Goal: Complete application form

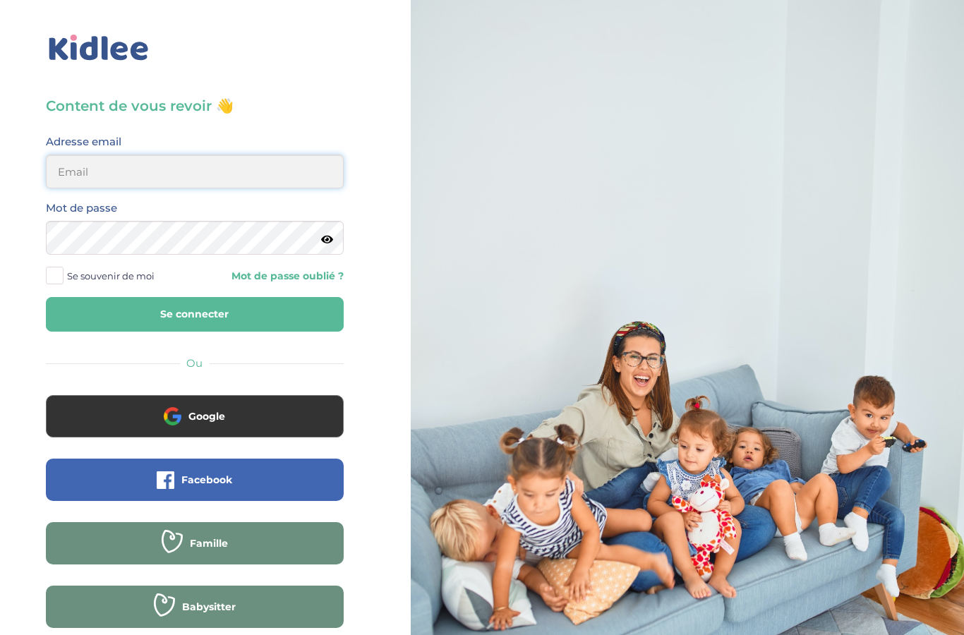
click at [208, 170] on input "email" at bounding box center [195, 172] width 298 height 34
type input "lois.thulliez@gmail.com"
click at [208, 420] on span "Google" at bounding box center [206, 416] width 37 height 14
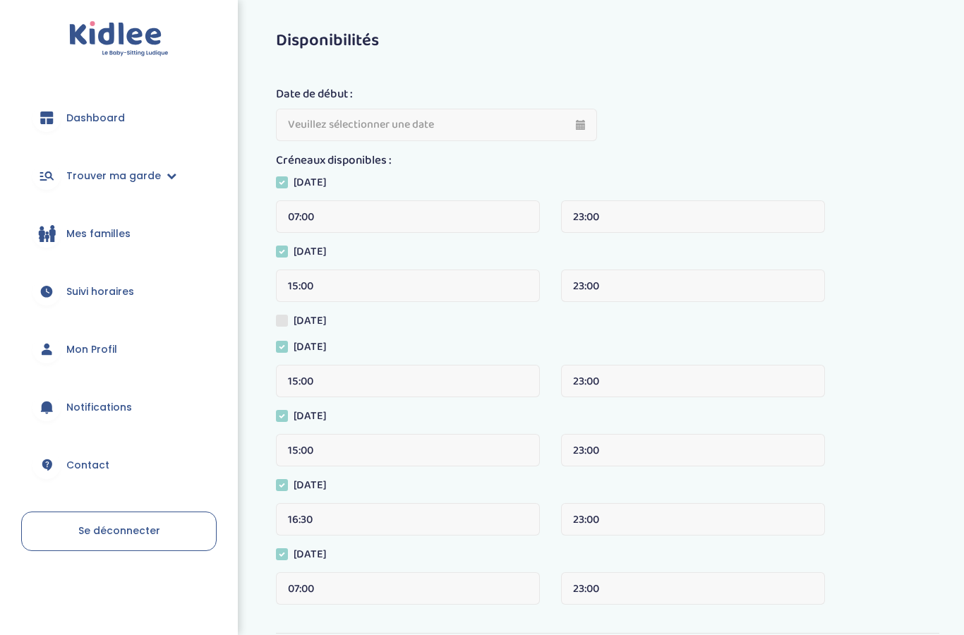
click at [53, 121] on icon at bounding box center [46, 118] width 13 height 13
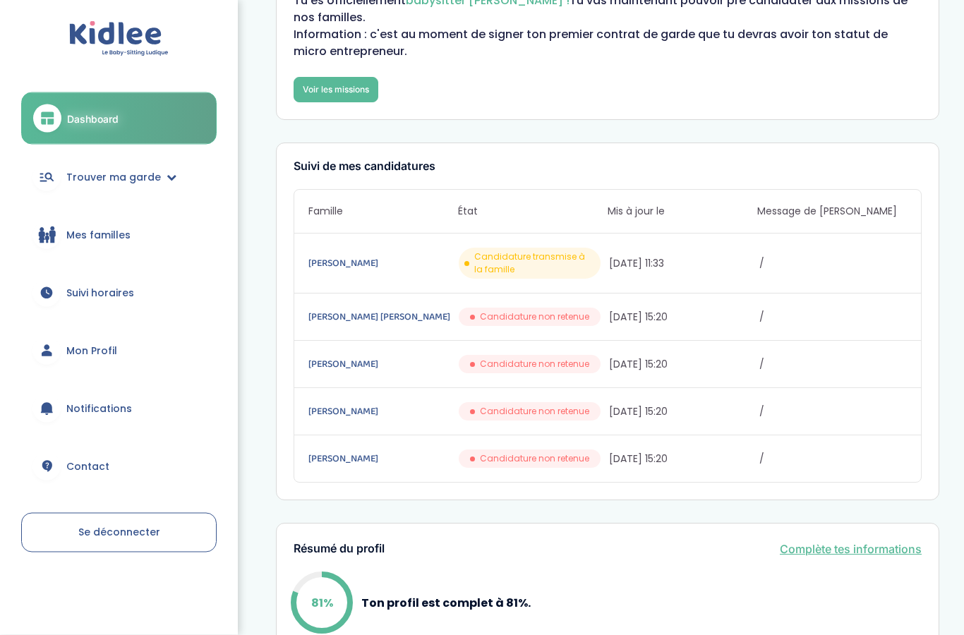
scroll to position [87, 0]
click at [64, 352] on link "Mon Profil" at bounding box center [119, 350] width 196 height 51
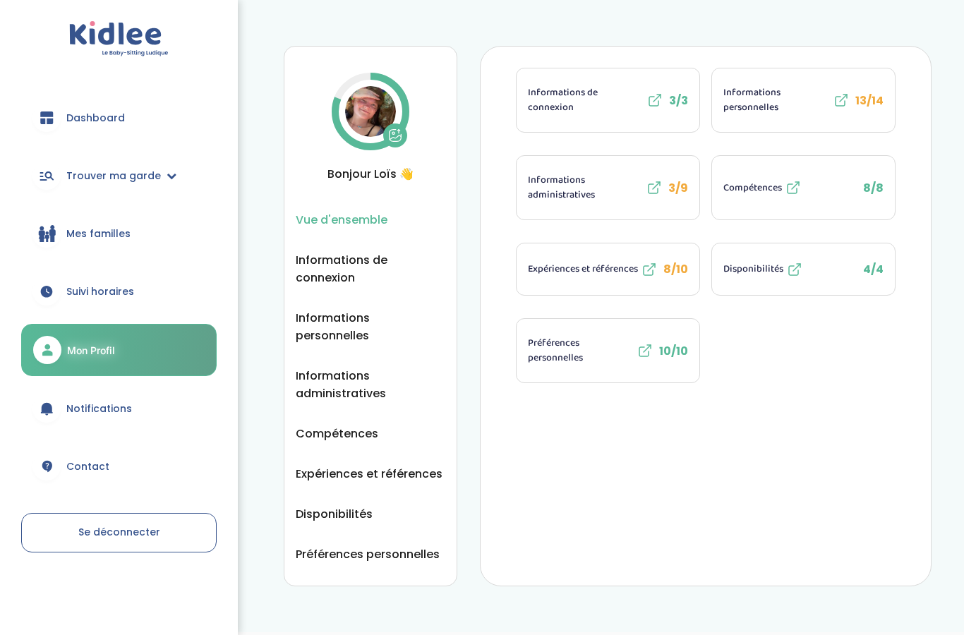
click at [376, 111] on img at bounding box center [370, 111] width 51 height 51
click at [395, 136] on icon at bounding box center [395, 135] width 14 height 14
click at [404, 135] on button at bounding box center [395, 136] width 24 height 24
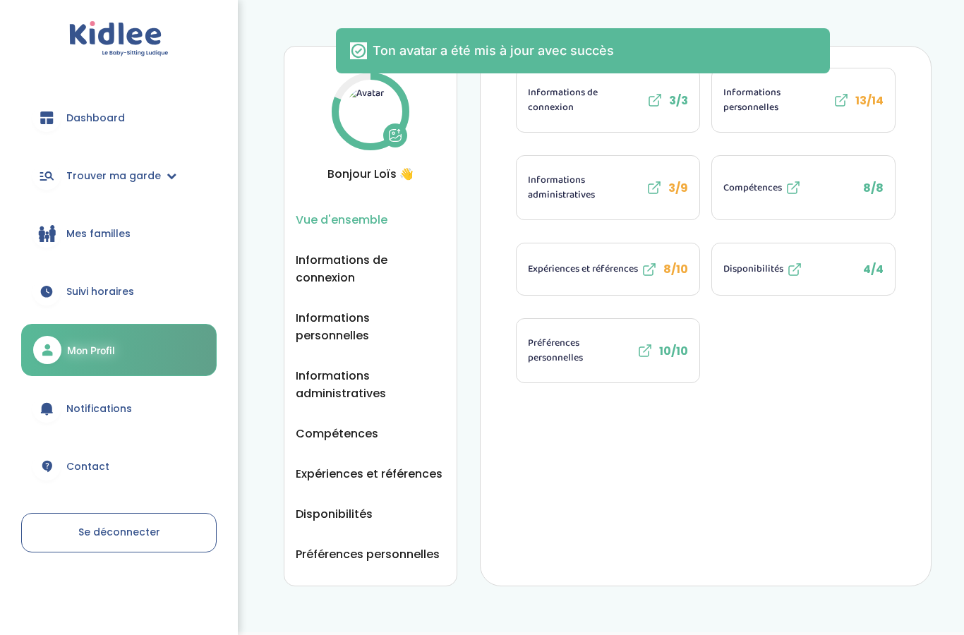
click at [366, 102] on img at bounding box center [370, 111] width 51 height 51
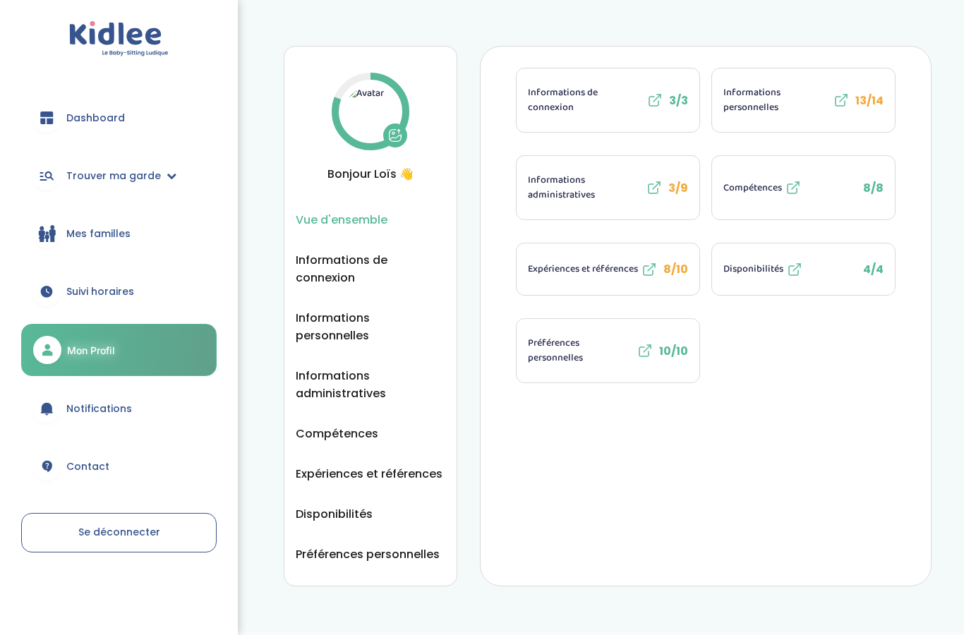
click at [391, 134] on icon at bounding box center [395, 135] width 14 height 14
click at [400, 136] on icon at bounding box center [395, 138] width 11 height 4
click at [592, 277] on span "Expériences et références" at bounding box center [583, 269] width 110 height 15
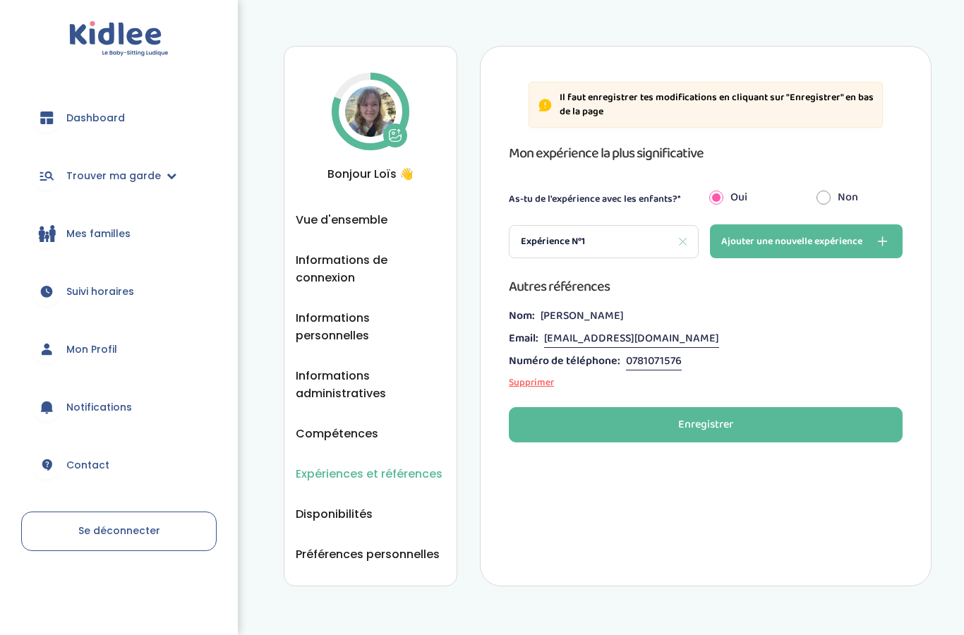
click at [371, 224] on span "Vue d'ensemble" at bounding box center [342, 220] width 92 height 18
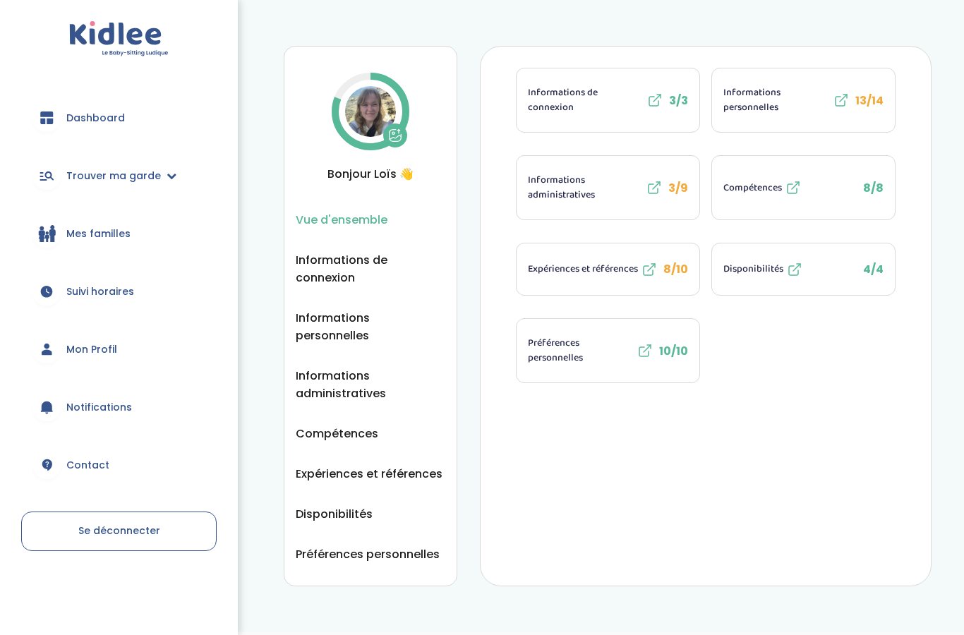
click at [396, 129] on icon at bounding box center [395, 135] width 14 height 14
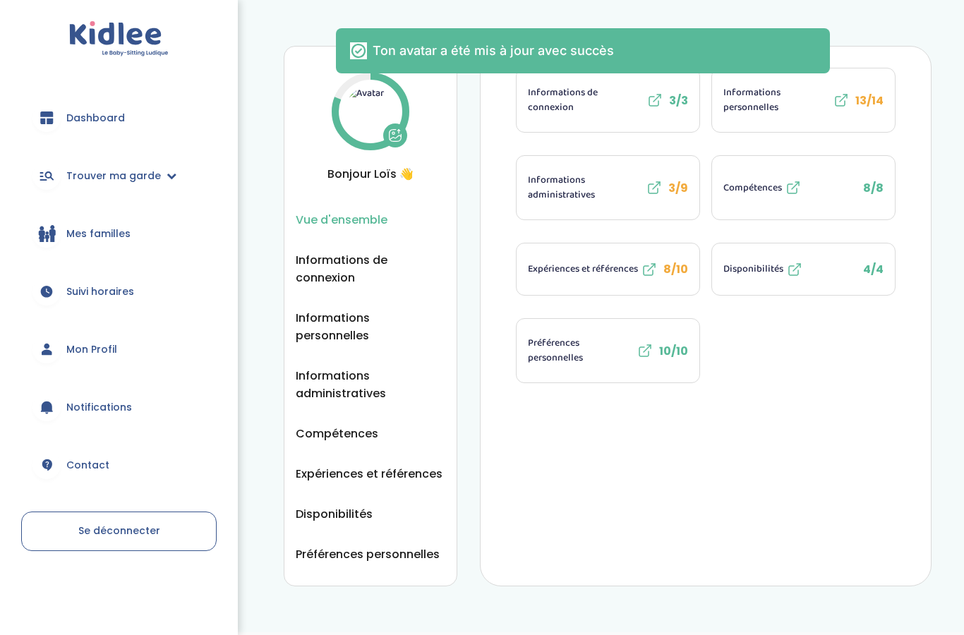
click at [363, 220] on span "Vue d'ensemble" at bounding box center [342, 220] width 92 height 18
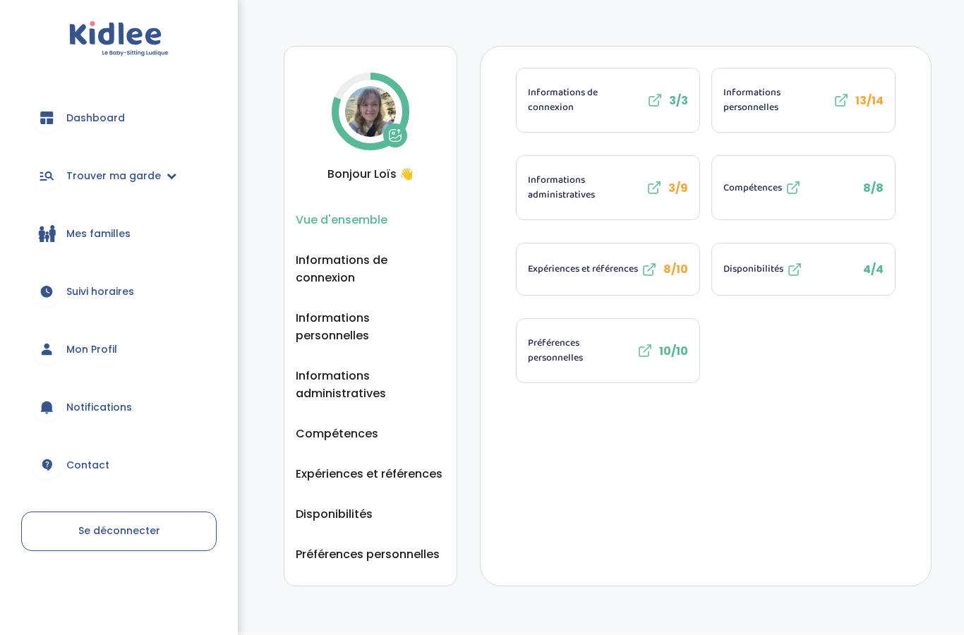
click at [393, 130] on icon at bounding box center [396, 136] width 12 height 12
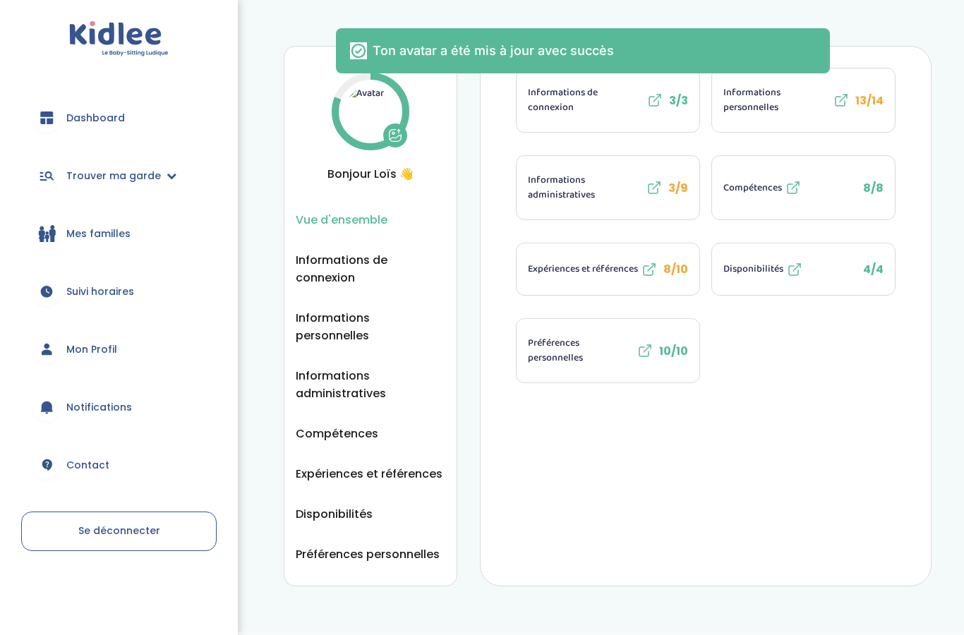
click at [392, 126] on button at bounding box center [395, 136] width 24 height 24
click at [73, 228] on span "Mes familles" at bounding box center [98, 234] width 64 height 15
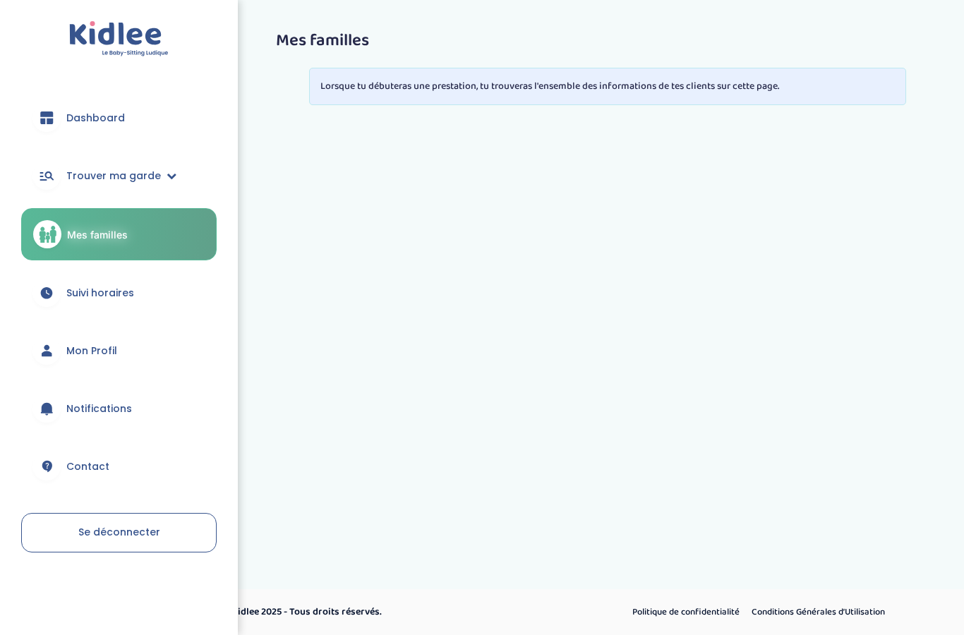
click at [97, 333] on link "Mon Profil" at bounding box center [119, 350] width 196 height 51
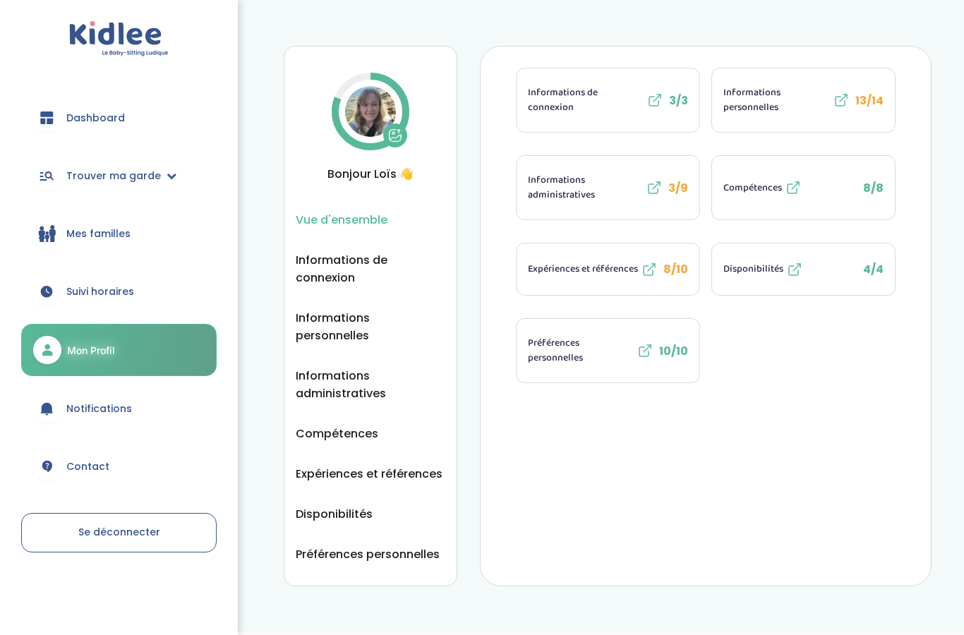
click at [390, 130] on icon at bounding box center [395, 135] width 14 height 14
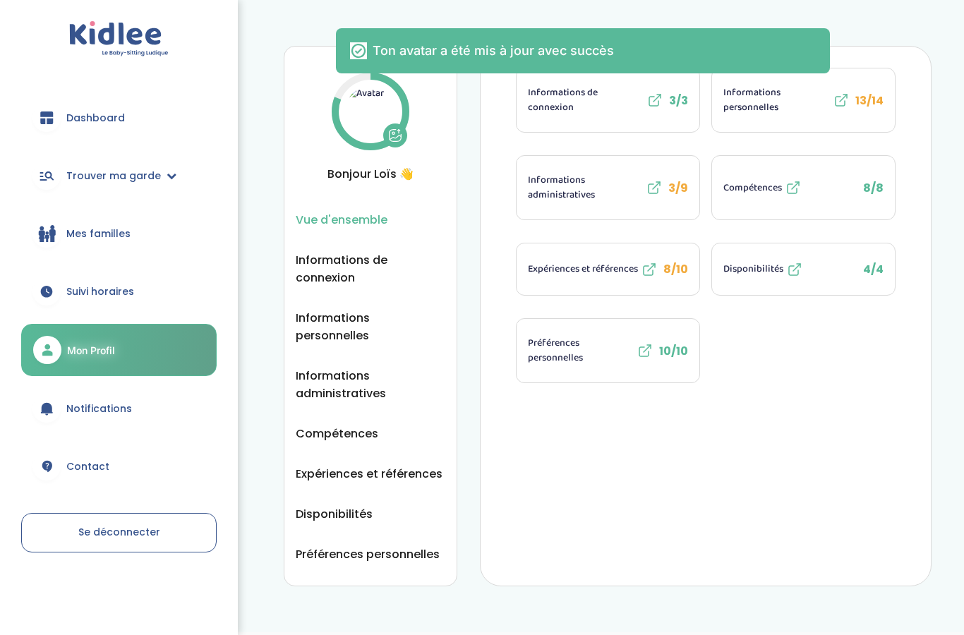
click at [642, 275] on icon at bounding box center [649, 269] width 17 height 17
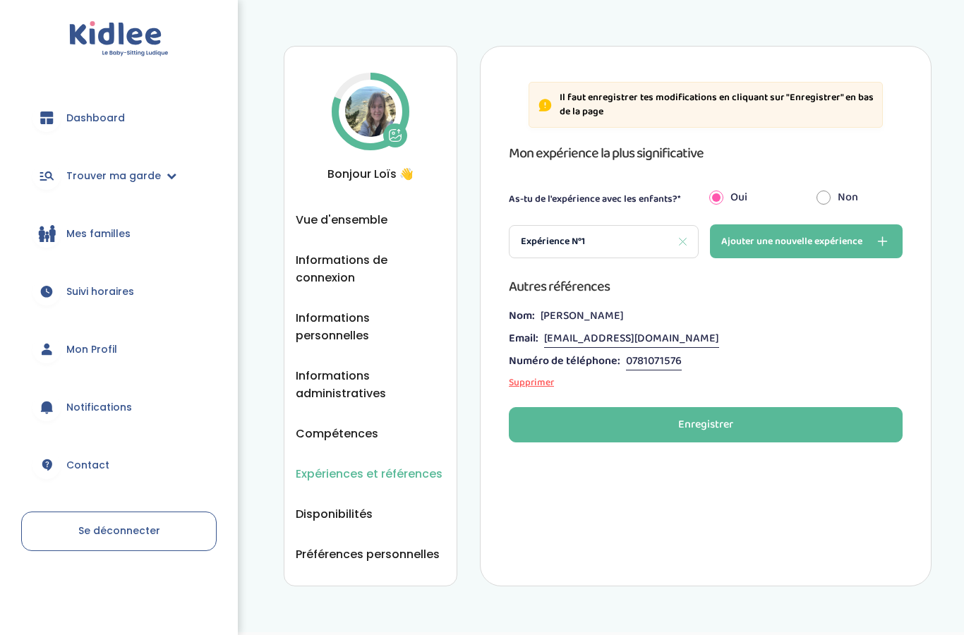
click at [113, 350] on span "Mon Profil" at bounding box center [91, 349] width 51 height 15
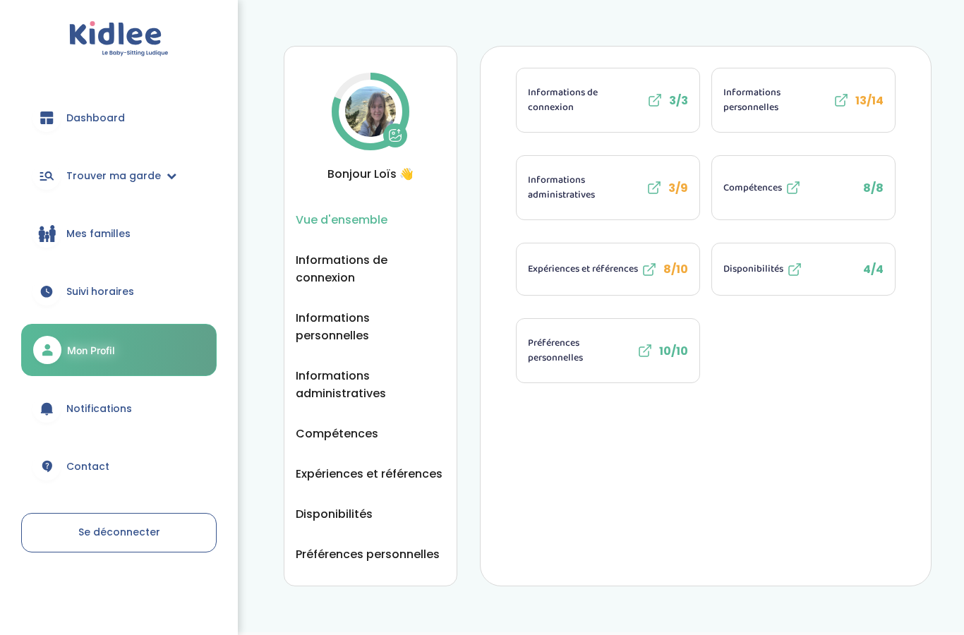
click at [406, 137] on button at bounding box center [395, 136] width 24 height 24
click at [397, 133] on icon at bounding box center [395, 135] width 14 height 14
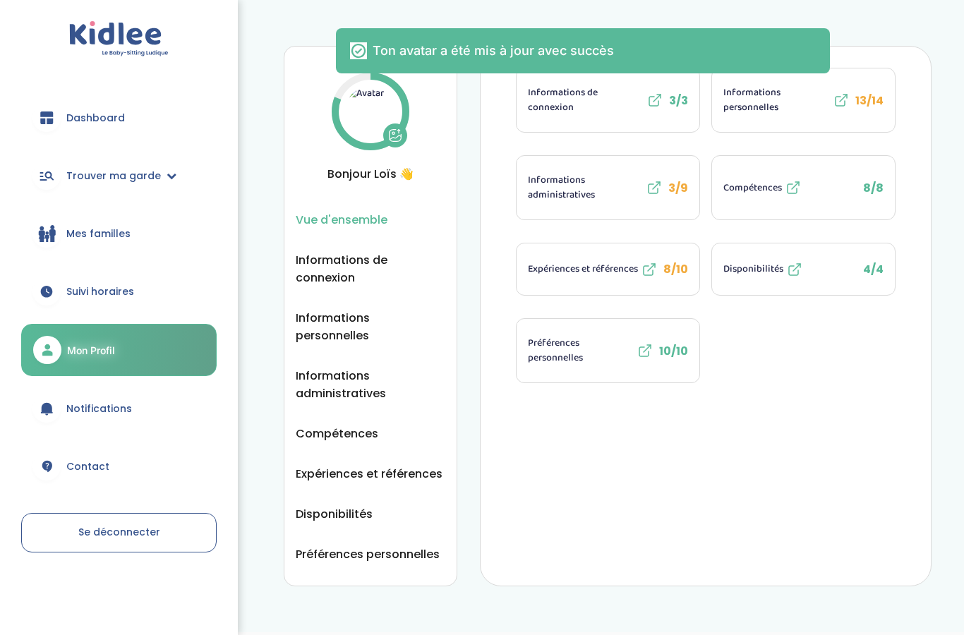
click at [150, 358] on link "Mon Profil" at bounding box center [119, 350] width 196 height 52
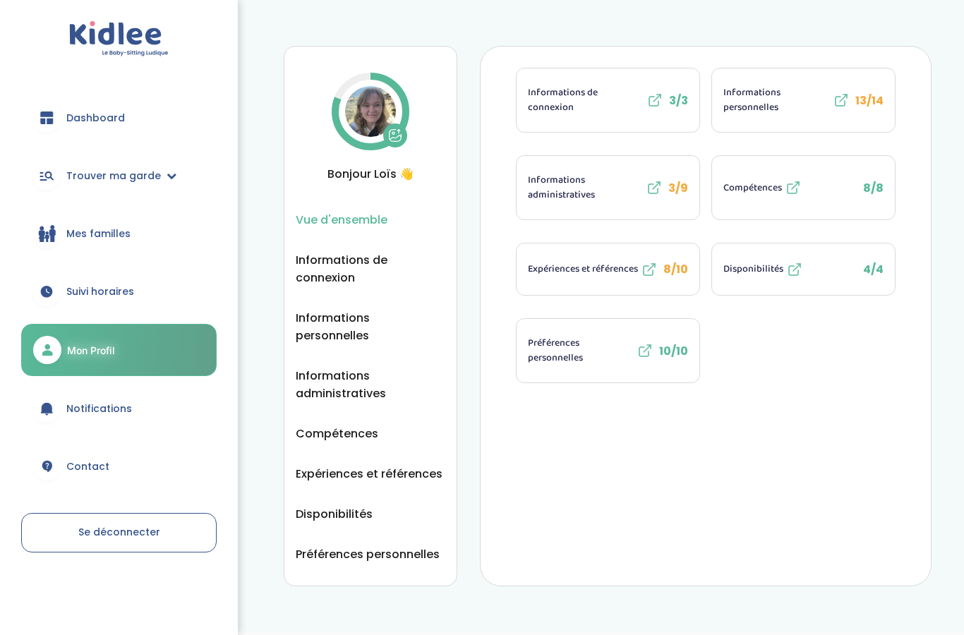
click at [587, 205] on button "Informations administratives 3/9" at bounding box center [608, 188] width 183 height 64
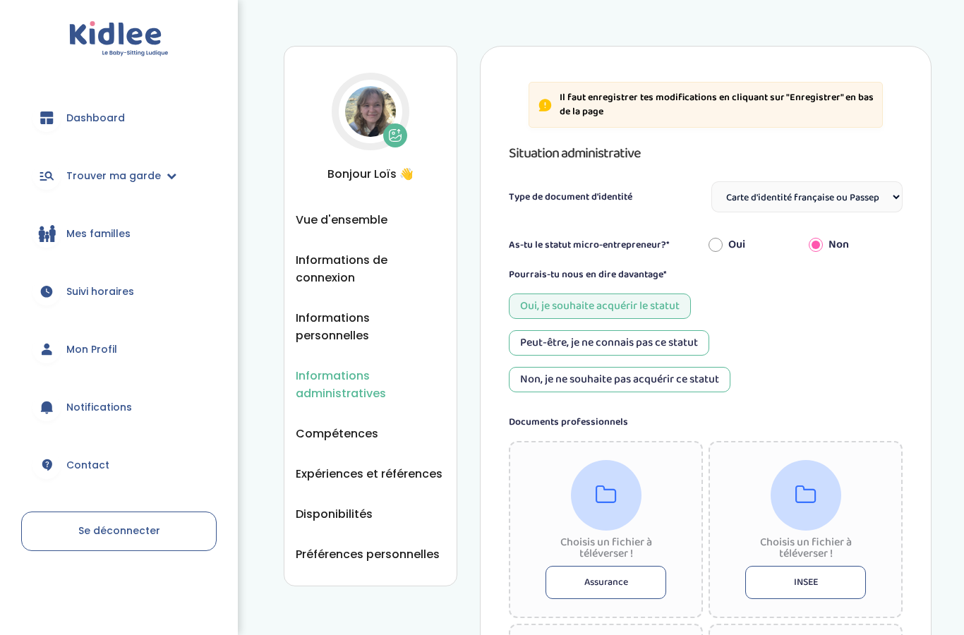
select select "Carte d'identité française ou Passeport français daté de moins de 5 ans"
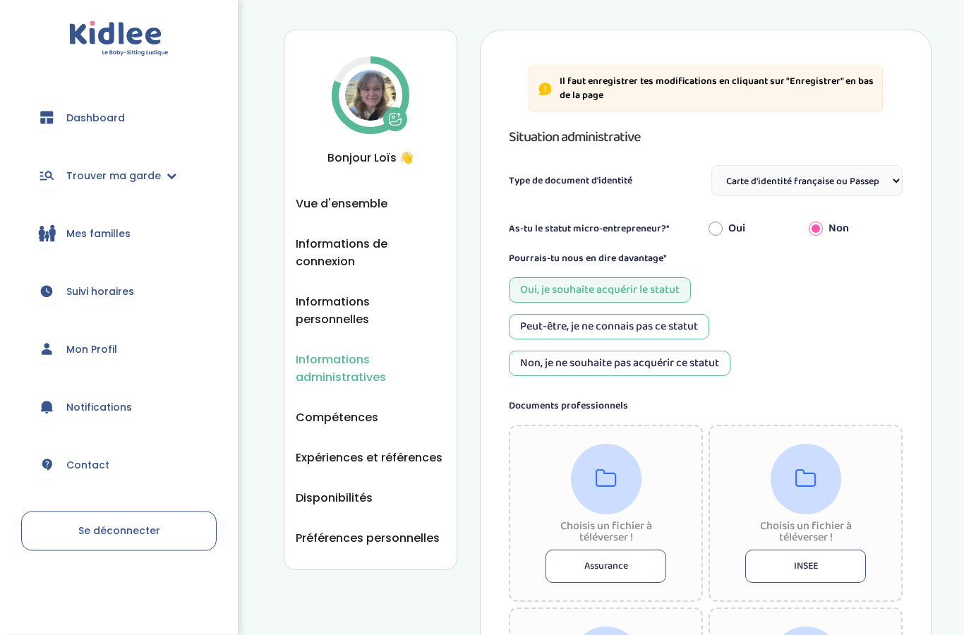
scroll to position [17, 0]
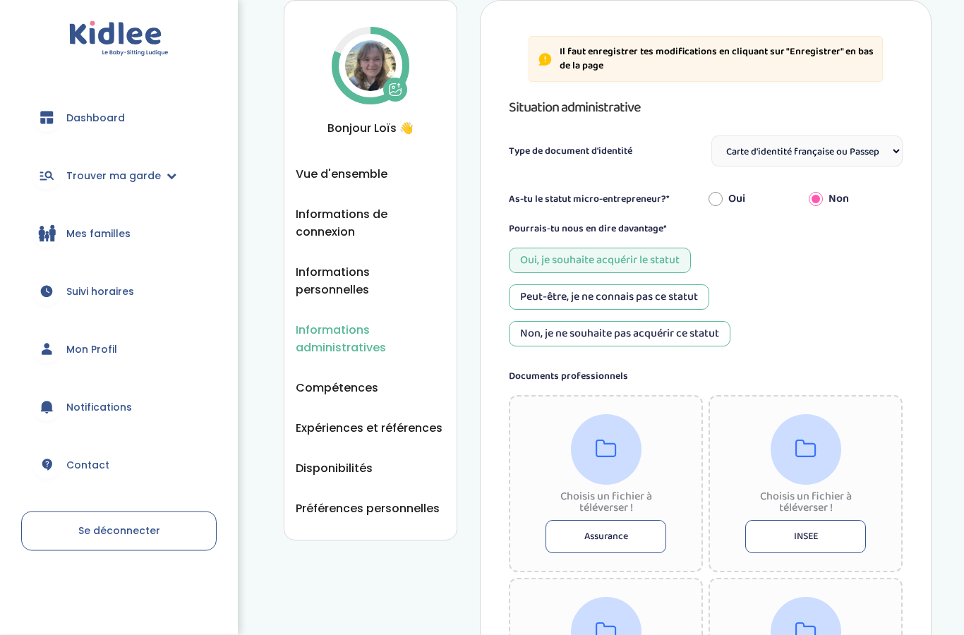
click at [888, 160] on select "Sélectionne Carte d'identité française ou Passeport français daté de moins de 5…" at bounding box center [807, 151] width 191 height 31
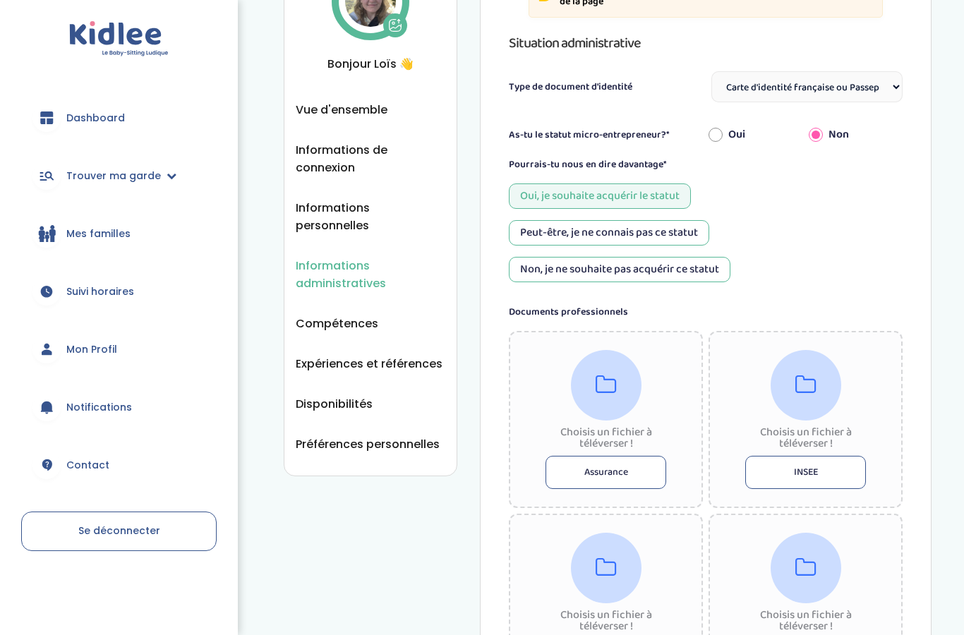
scroll to position [0, 0]
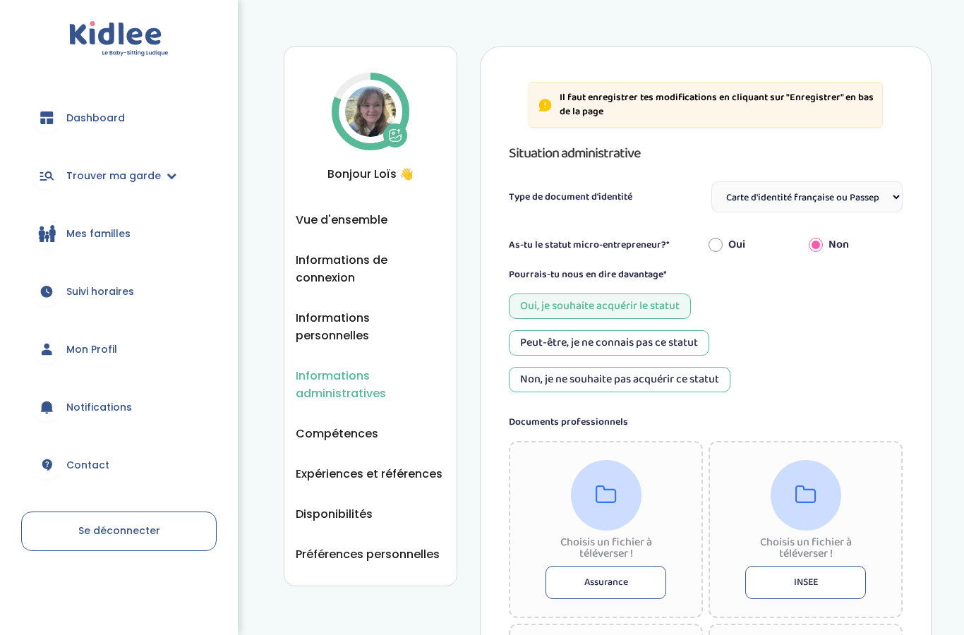
click at [361, 425] on span "Compétences" at bounding box center [337, 434] width 83 height 18
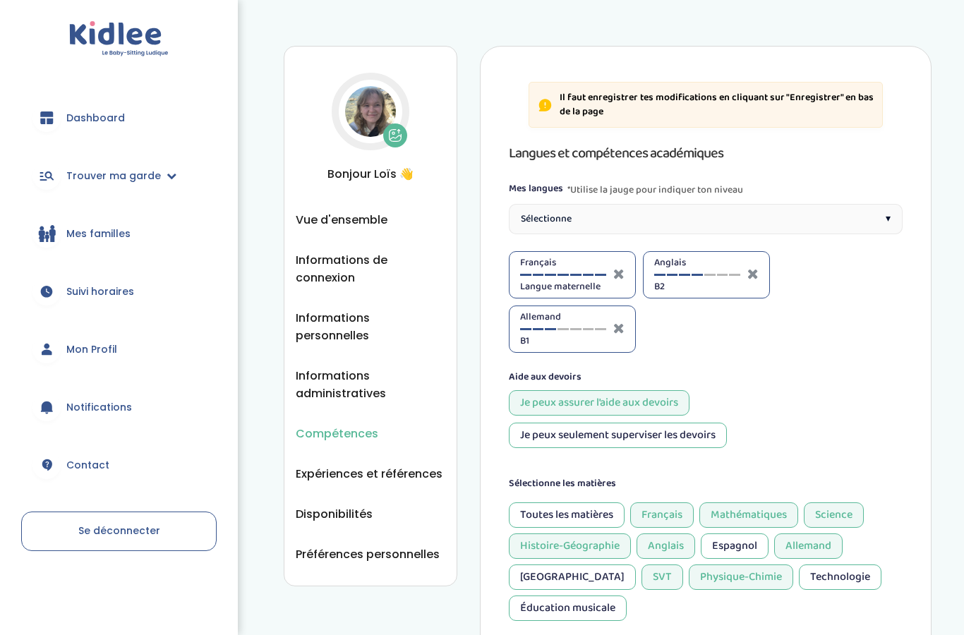
select select "Prémière"
select select "3eme"
select select "Terminale"
select select "Seconde"
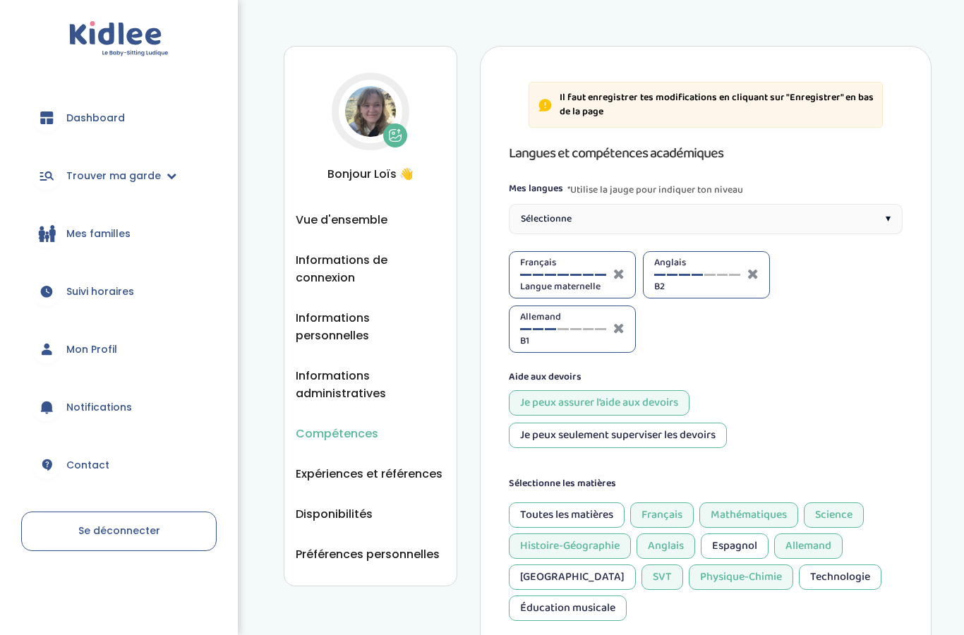
select select "3eme"
click at [387, 221] on span "Vue d'ensemble" at bounding box center [342, 220] width 92 height 18
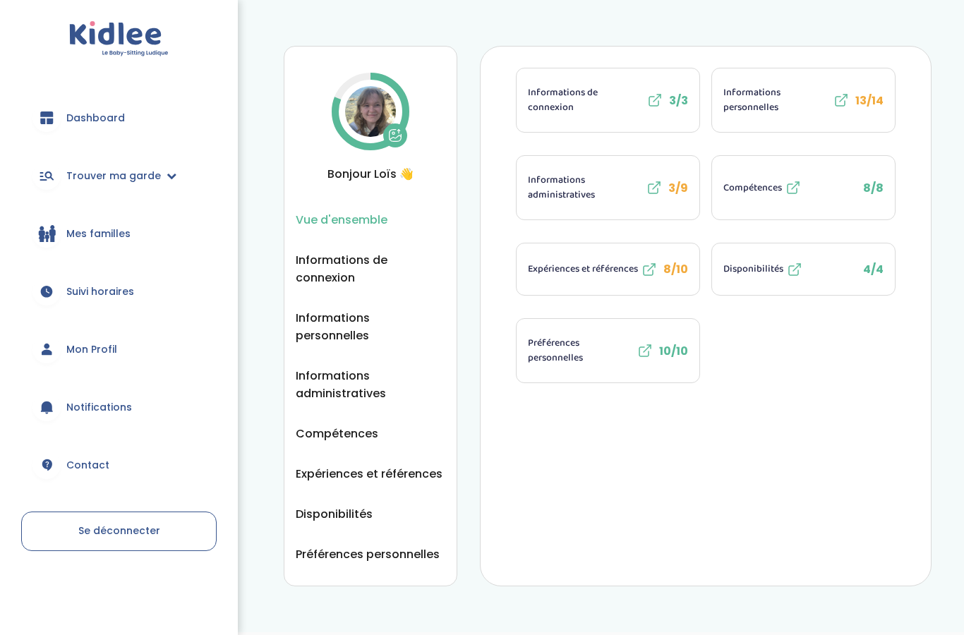
click at [763, 95] on span "Informations personnelles" at bounding box center [777, 100] width 107 height 30
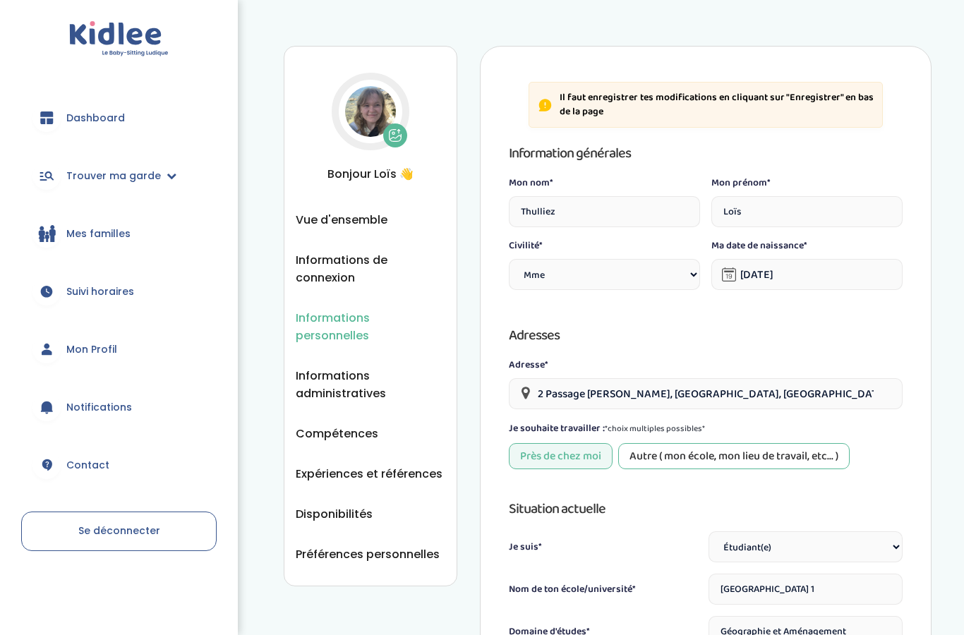
select select "1"
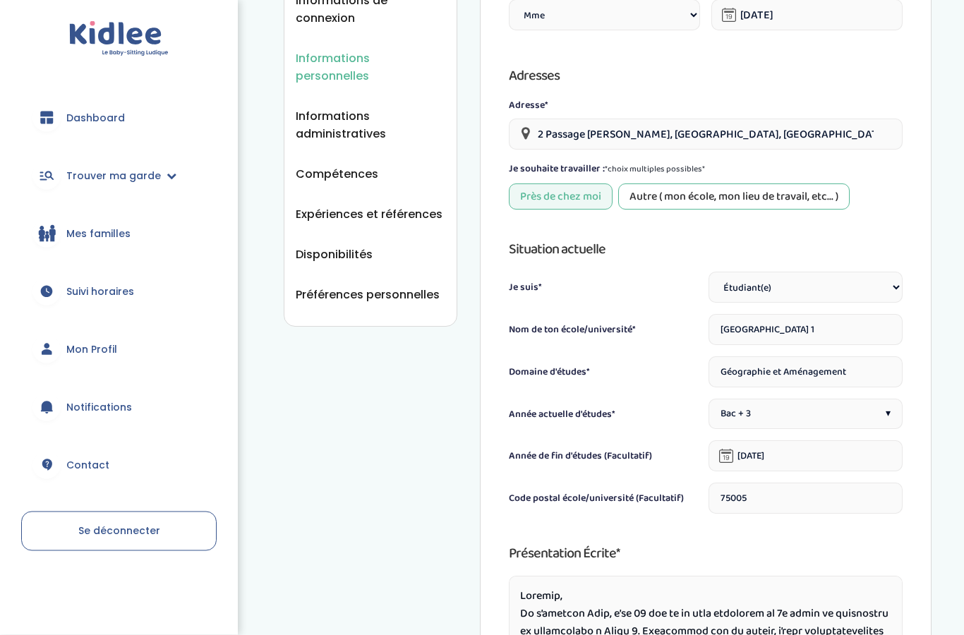
scroll to position [260, 0]
click at [827, 198] on div "Autre ( mon école, mon lieu de travail, etc... )" at bounding box center [734, 197] width 232 height 26
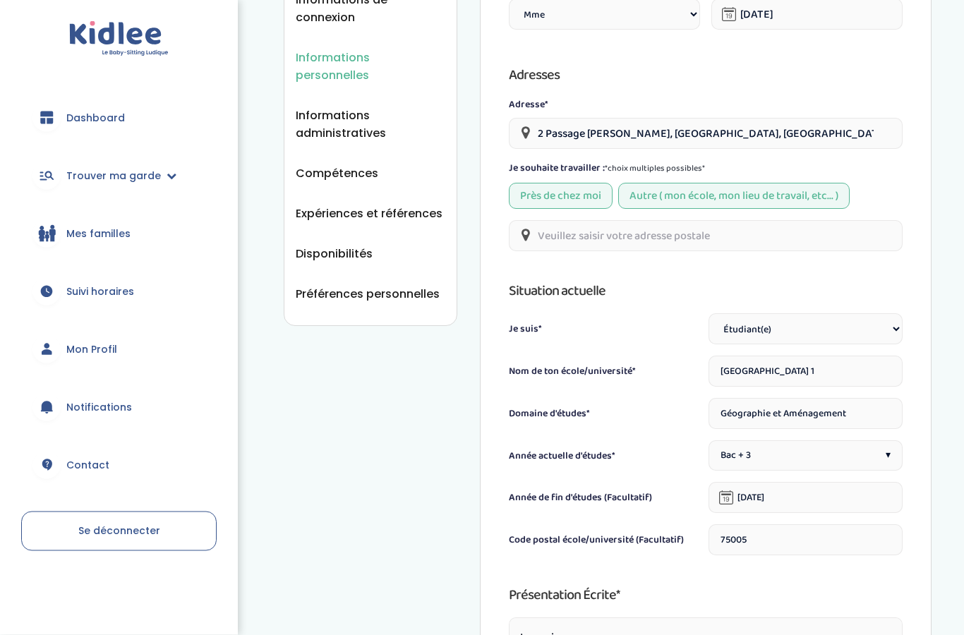
scroll to position [260, 0]
click at [853, 235] on input "text" at bounding box center [706, 235] width 394 height 31
type input "5"
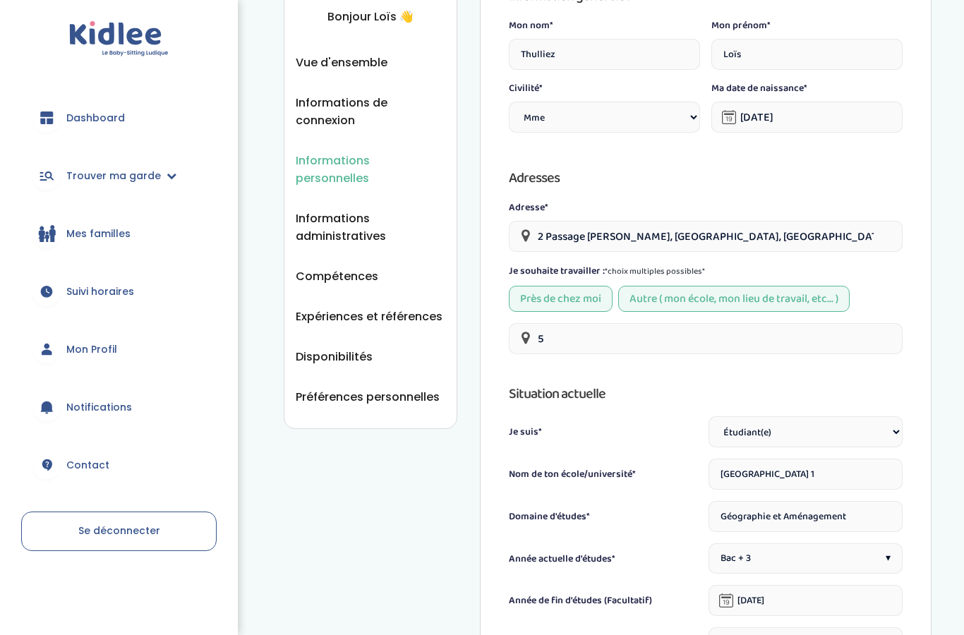
scroll to position [158, 0]
click at [588, 345] on input "5" at bounding box center [706, 338] width 394 height 31
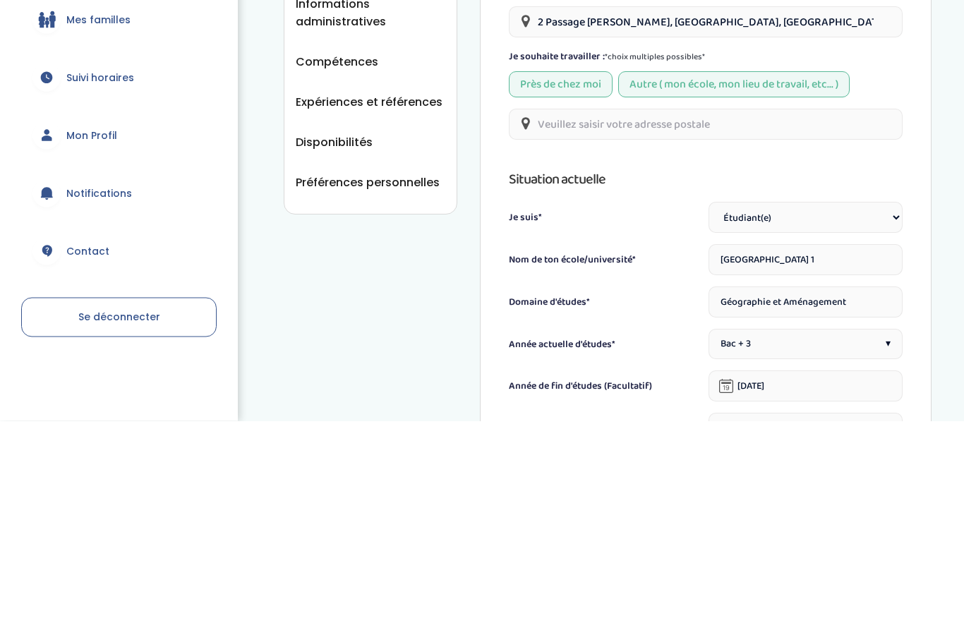
click at [568, 323] on input "text" at bounding box center [706, 338] width 394 height 31
paste input "191 Rue Saint-Jacques 75005 Paris France"
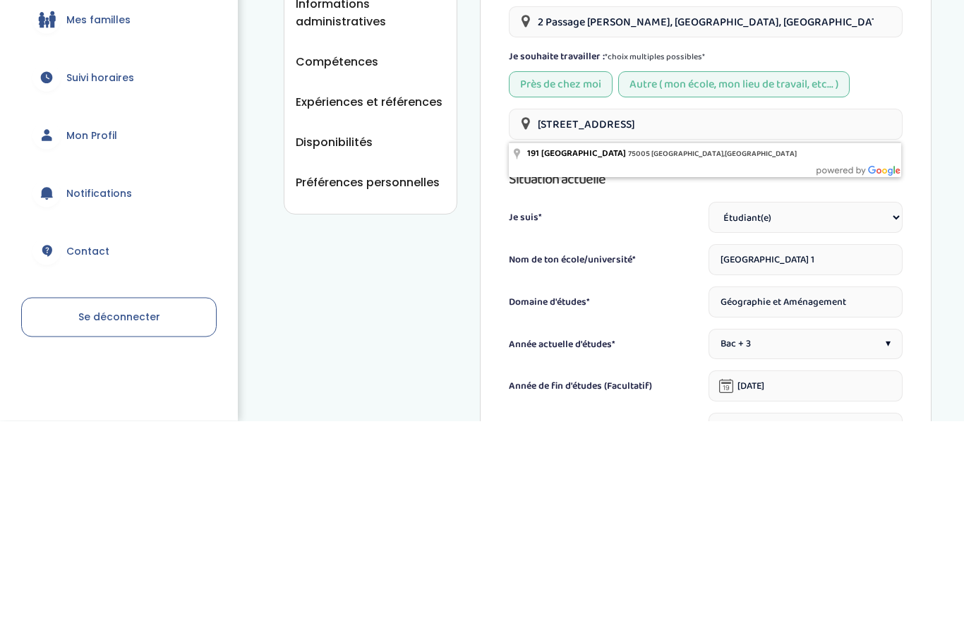
type input "191 Rue Saint-Jacques, 75005 Paris, France"
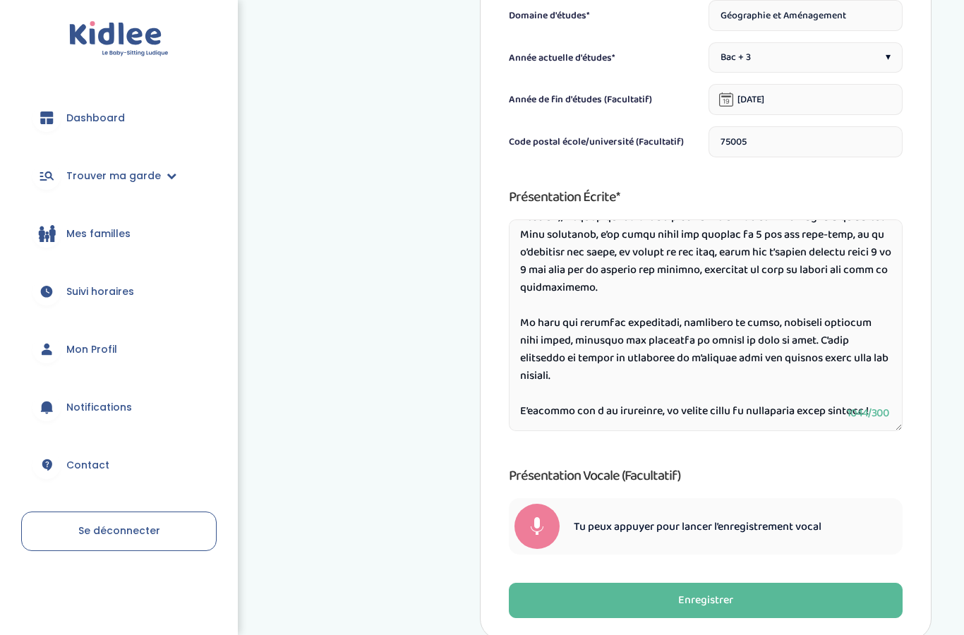
scroll to position [171, 0]
click at [699, 248] on textarea at bounding box center [706, 326] width 394 height 212
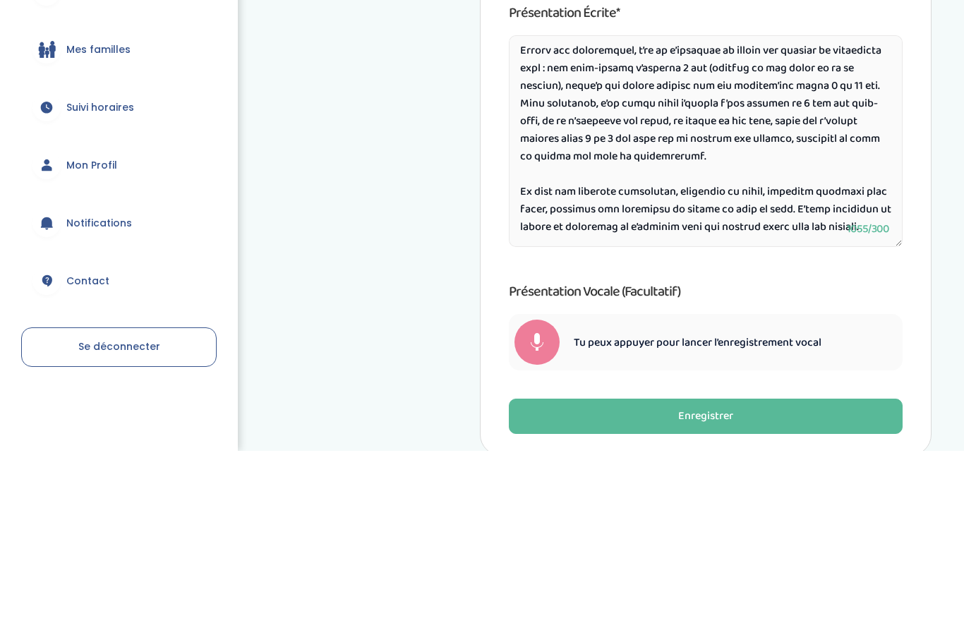
scroll to position [112, 0]
click at [529, 220] on textarea at bounding box center [706, 326] width 394 height 212
click at [532, 220] on textarea at bounding box center [706, 326] width 394 height 212
paste textarea "191 Rue Saint-Jacques 75005 Paris France"
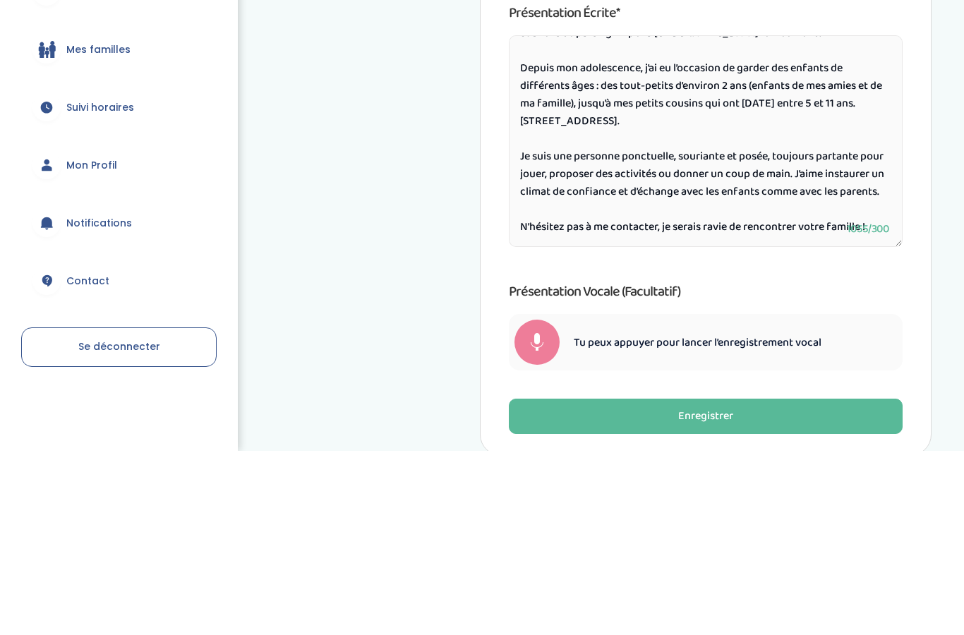
scroll to position [97, 0]
click at [528, 220] on textarea "Bonjour, Je m’appelle Loïs, j’ai 19 ans et je suis étudiante en 3ᵉ année de géo…" at bounding box center [706, 326] width 394 height 212
click at [529, 220] on textarea "Bonjour, Je m’appelle Loïs, j’ai 19 ans et je suis étudiante en 3ᵉ année de géo…" at bounding box center [706, 326] width 394 height 212
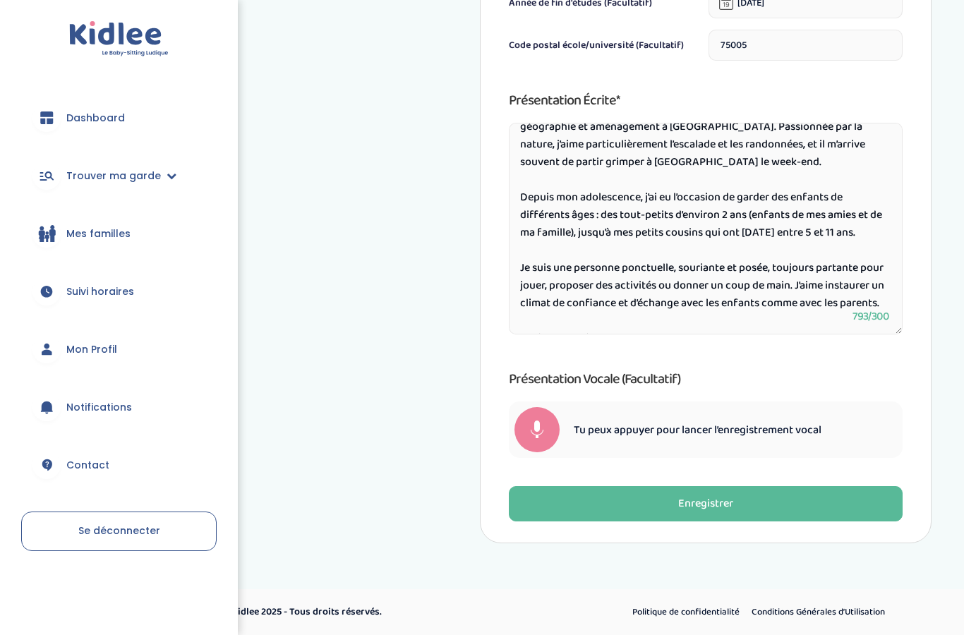
scroll to position [54, 0]
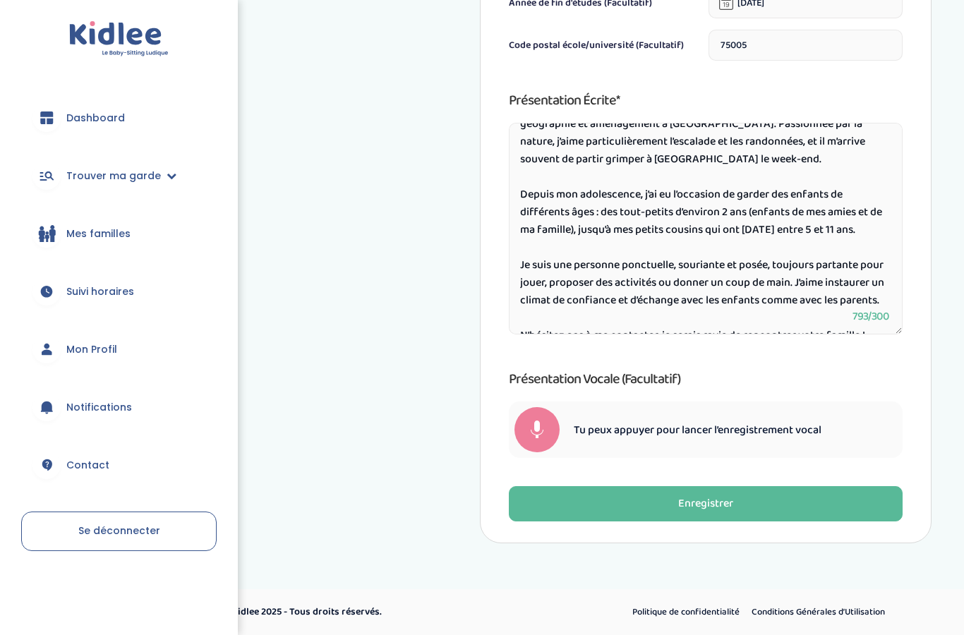
click at [522, 198] on textarea "Bonjour, Je m’appelle Loïs, j’ai 19 ans et je suis étudiante en 3ᵉ année de géo…" at bounding box center [706, 229] width 394 height 212
click at [524, 194] on textarea "Bonjour, Je m’appelle Loïs, j’ai 19 ans et je suis étudiante en 3ᵉ année de géo…" at bounding box center [706, 229] width 394 height 212
click at [527, 208] on textarea "Bonjour, Je m’appelle Loïs, j’ai 19 ans et je suis étudiante en 3ᵉ année de géo…" at bounding box center [706, 229] width 394 height 212
click at [538, 199] on textarea "Bonjour, Je m’appelle Loïs, j’ai 19 ans et je suis étudiante en 3ᵉ année de géo…" at bounding box center [706, 229] width 394 height 212
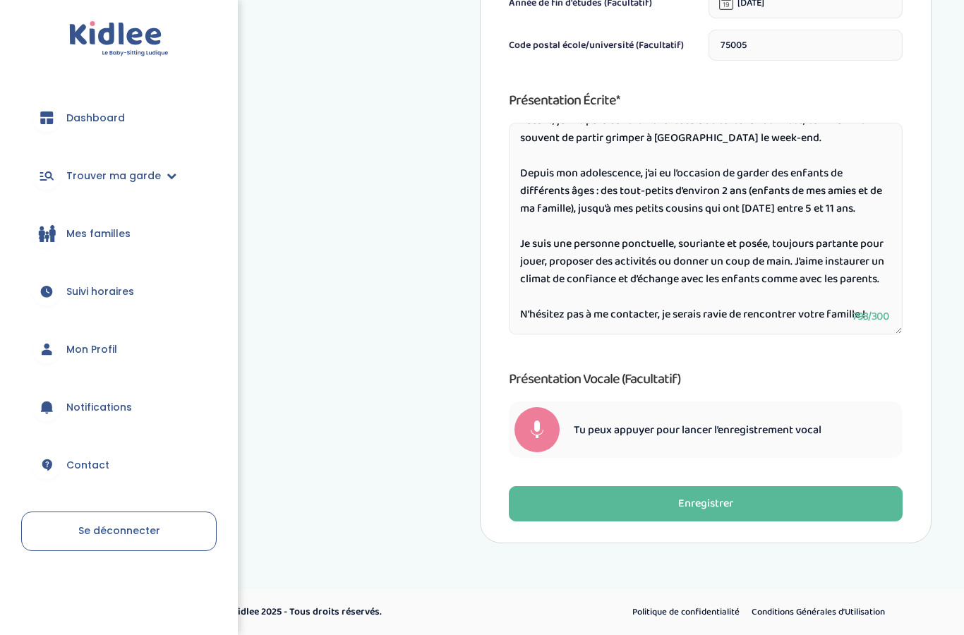
scroll to position [97, 0]
click at [870, 244] on textarea "Bonjour, Je m’appelle Loïs, j’ai 19 ans et je suis étudiante en 3ᵉ année de géo…" at bounding box center [706, 229] width 394 height 212
click at [884, 201] on textarea "Bonjour, Je m’appelle Loïs, j’ai 19 ans et je suis étudiante en 3ᵉ année de géo…" at bounding box center [706, 229] width 394 height 212
click at [889, 194] on textarea "Bonjour, Je m’appelle Loïs, j’ai 19 ans et je suis étudiante en 3ᵉ année de géo…" at bounding box center [706, 229] width 394 height 212
paste textarea "Avec eux, j’ai souvent organisé des jeux de société, fait des sorties au parc, …"
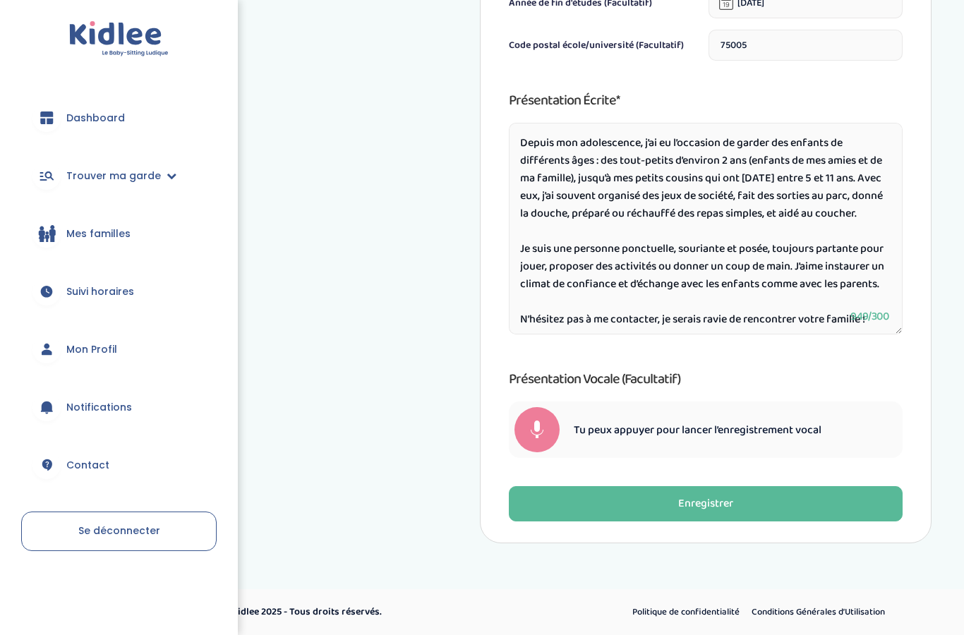
scroll to position [97, 0]
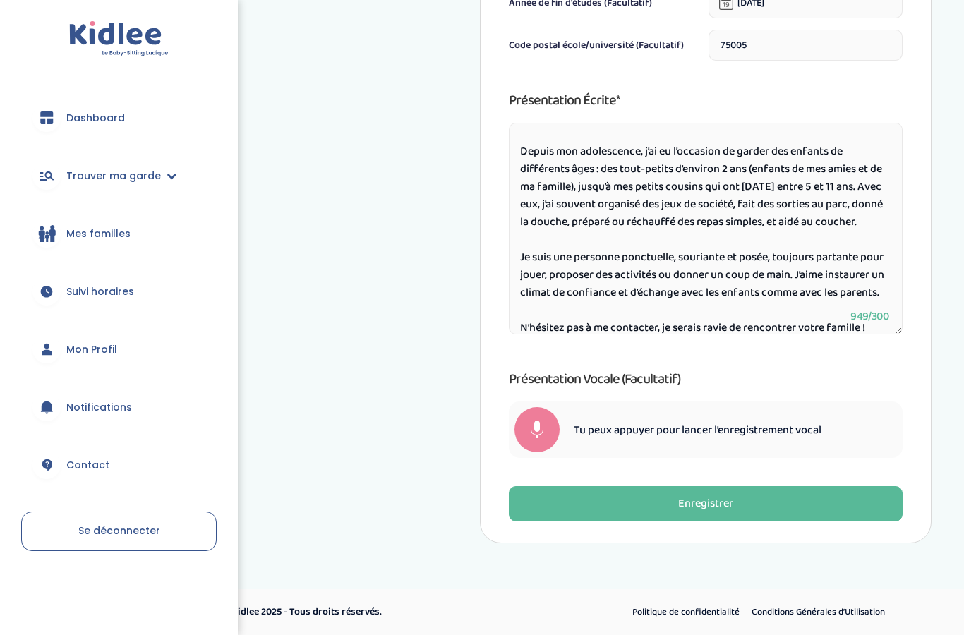
click at [844, 179] on textarea "Bonjour, Je m’appelle Loïs, j’ai 19 ans et je suis étudiante en 3ᵉ année de géo…" at bounding box center [706, 229] width 394 height 212
click at [849, 178] on textarea "Bonjour, Je m’appelle Loïs, j’ai 19 ans et je suis étudiante en 3ᵉ année de géo…" at bounding box center [706, 229] width 394 height 212
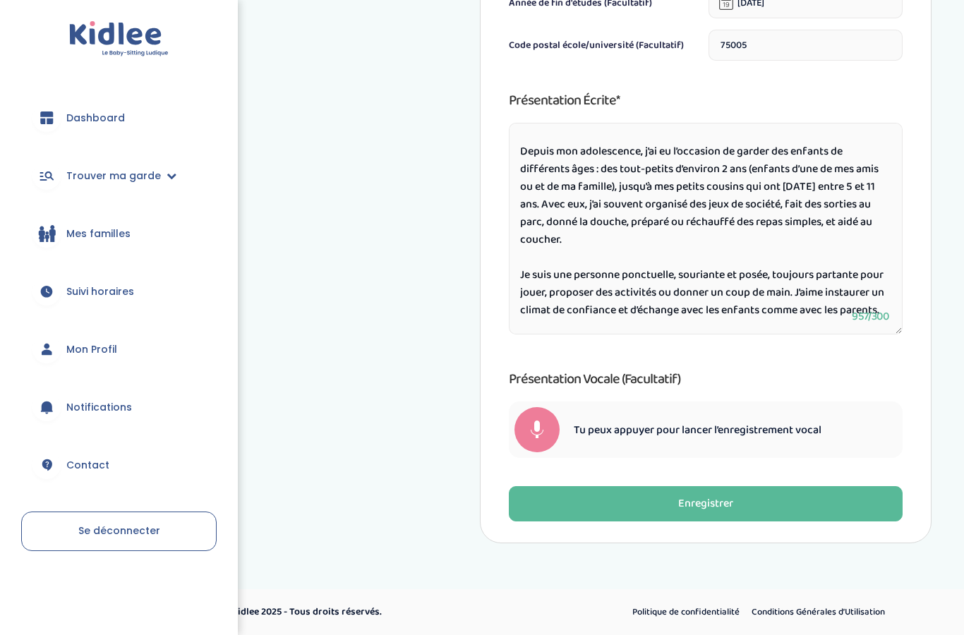
click at [565, 196] on textarea "Bonjour, Je m’appelle Loïs, j’ai 19 ans et je suis étudiante en 3ᵉ année de géo…" at bounding box center [706, 229] width 394 height 212
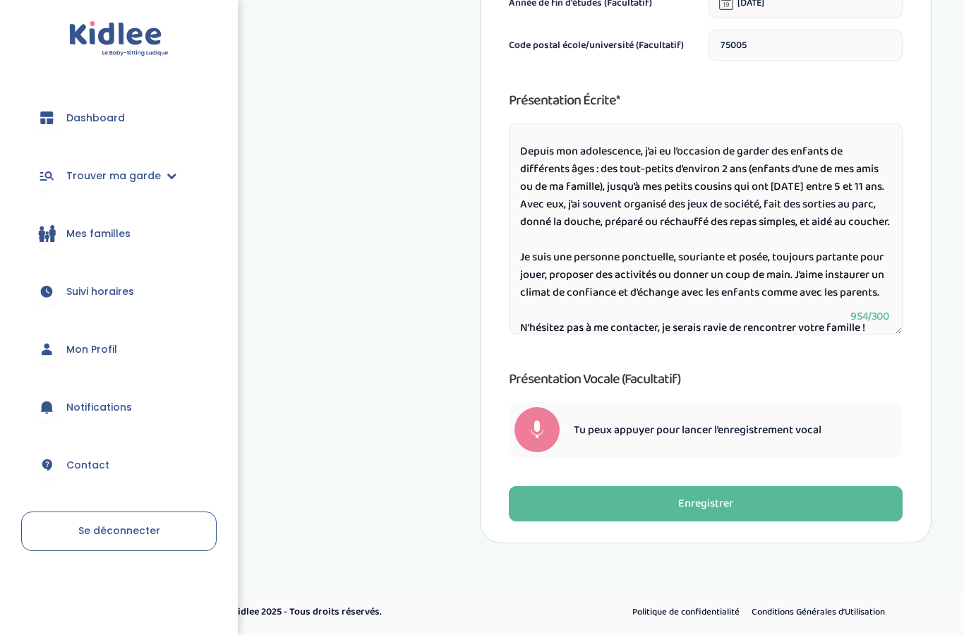
click at [527, 200] on textarea "Bonjour, Je m’appelle Loïs, j’ai 19 ans et je suis étudiante en 3ᵉ année de géo…" at bounding box center [706, 229] width 394 height 212
click at [533, 195] on textarea "Bonjour, Je m’appelle Loïs, j’ai 19 ans et je suis étudiante en 3ᵉ année de géo…" at bounding box center [706, 229] width 394 height 212
click at [792, 181] on textarea "Bonjour, Je m’appelle Loïs, j’ai 19 ans et je suis étudiante en 3ᵉ année de géo…" at bounding box center [706, 229] width 394 height 212
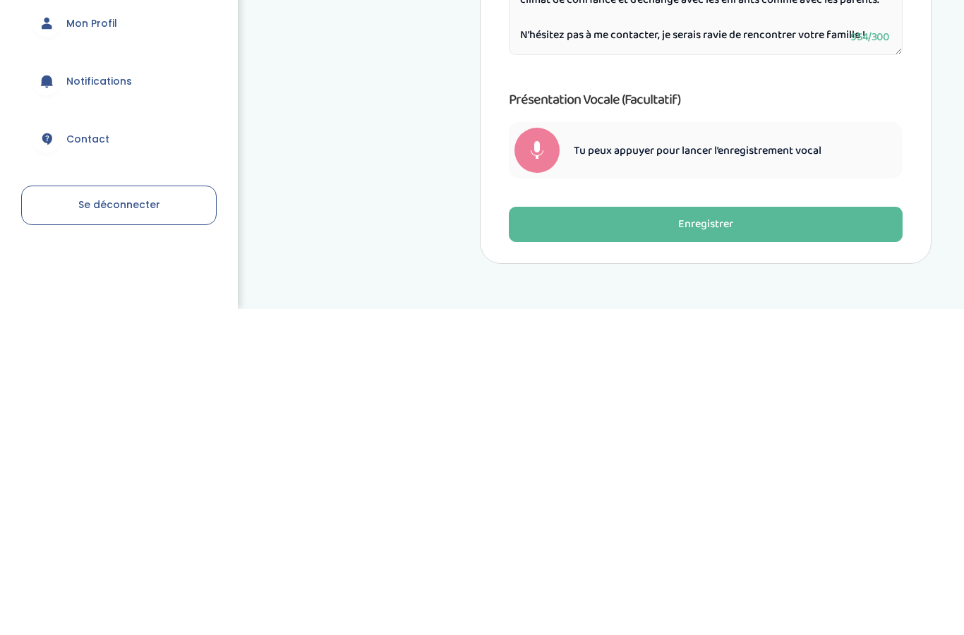
scroll to position [760, 0]
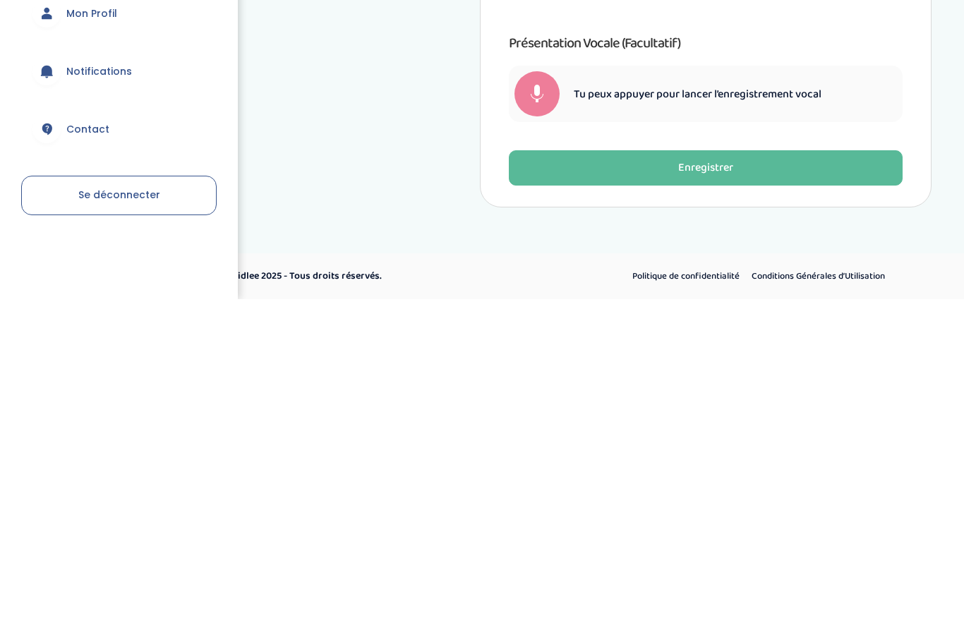
type textarea "Bonjour, Je m’appelle Loïs, j’ai 19 ans et je suis étudiante en 3ᵉ année de géo…"
click at [841, 486] on button "Enregistrer" at bounding box center [706, 503] width 394 height 35
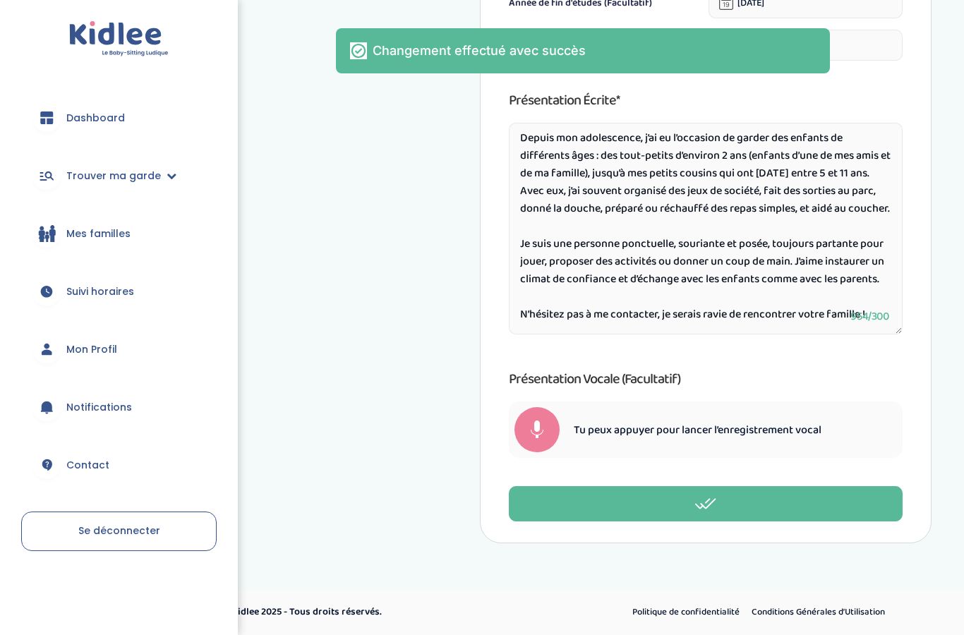
click at [84, 361] on link "Mon Profil" at bounding box center [119, 349] width 196 height 51
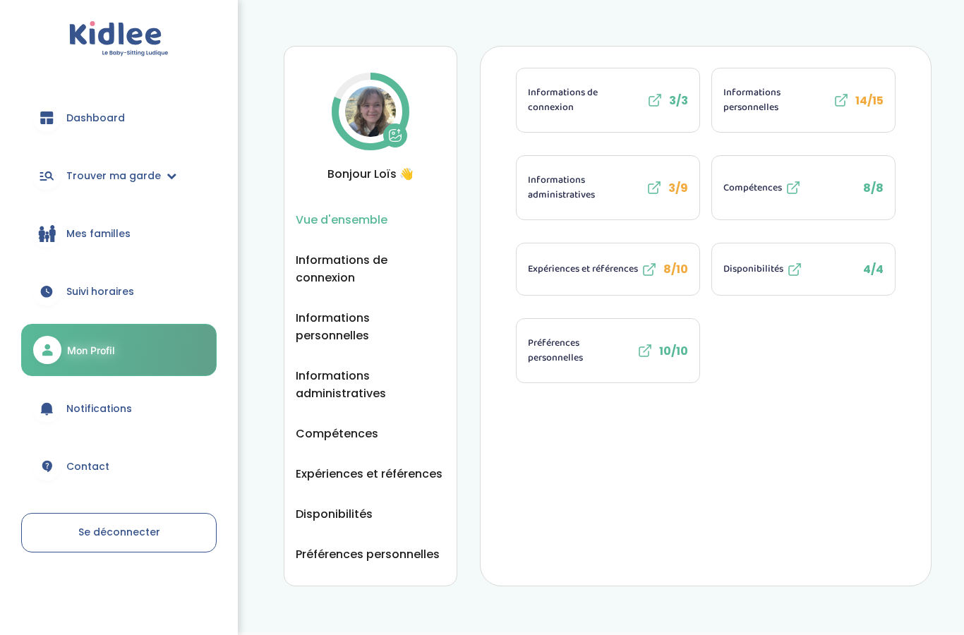
click at [788, 104] on span "Informations personnelles" at bounding box center [777, 100] width 107 height 30
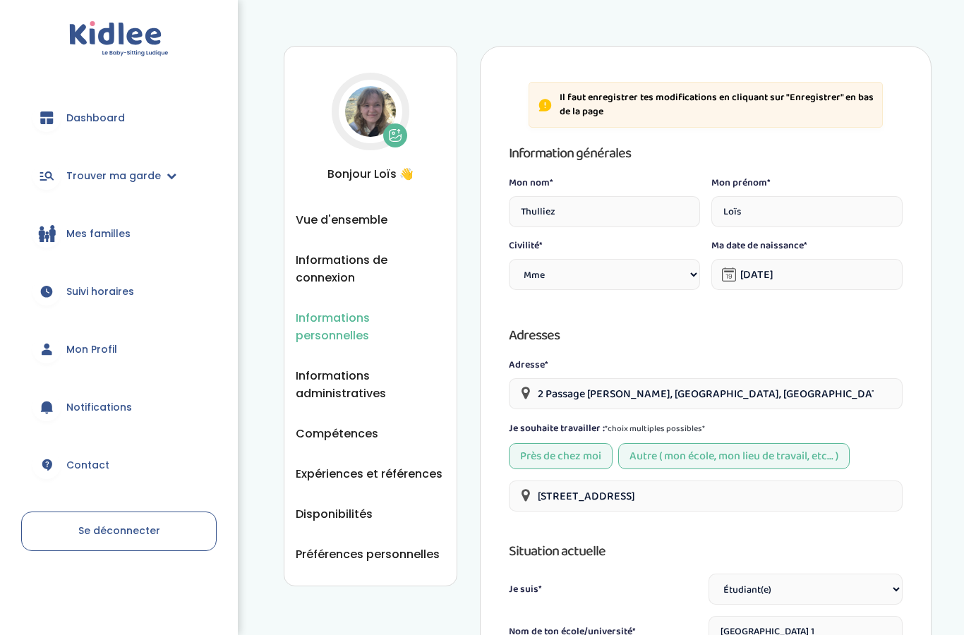
select select "1"
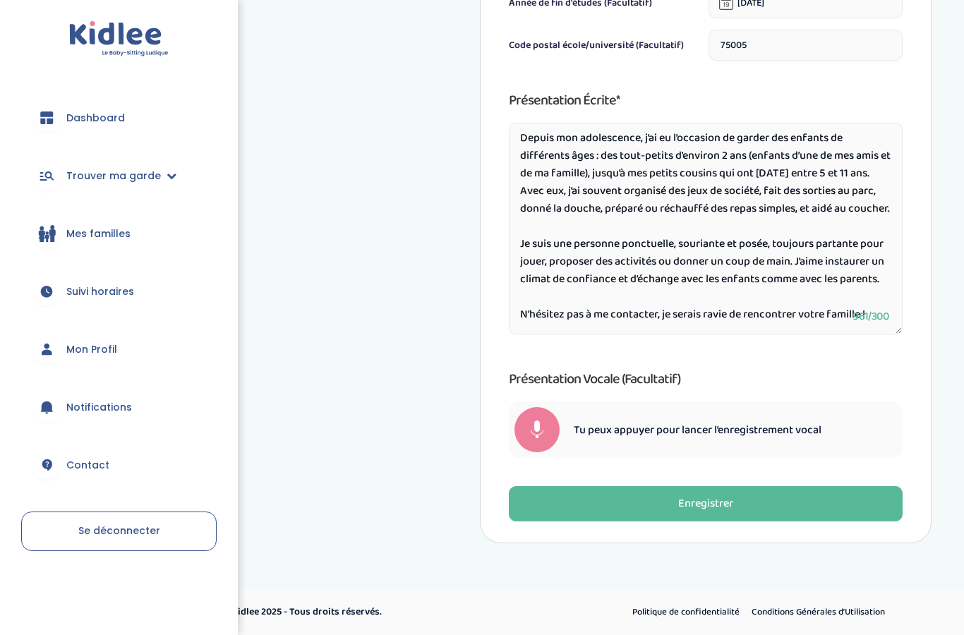
scroll to position [154, 0]
click at [790, 512] on button "Enregistrer" at bounding box center [706, 503] width 394 height 35
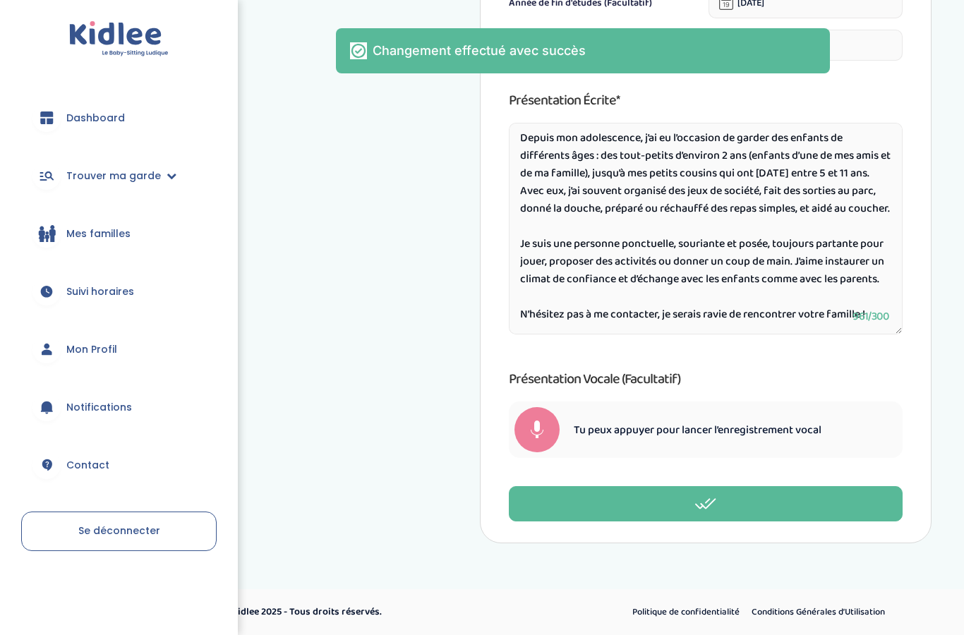
click at [78, 355] on span "Mon Profil" at bounding box center [91, 349] width 51 height 15
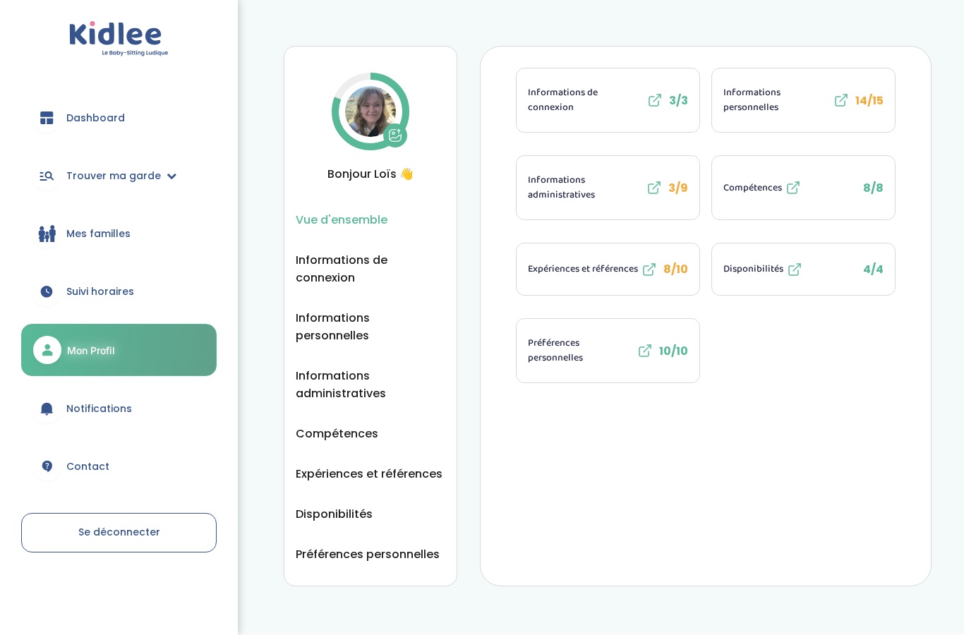
click at [581, 277] on span "Expériences et références" at bounding box center [583, 269] width 110 height 15
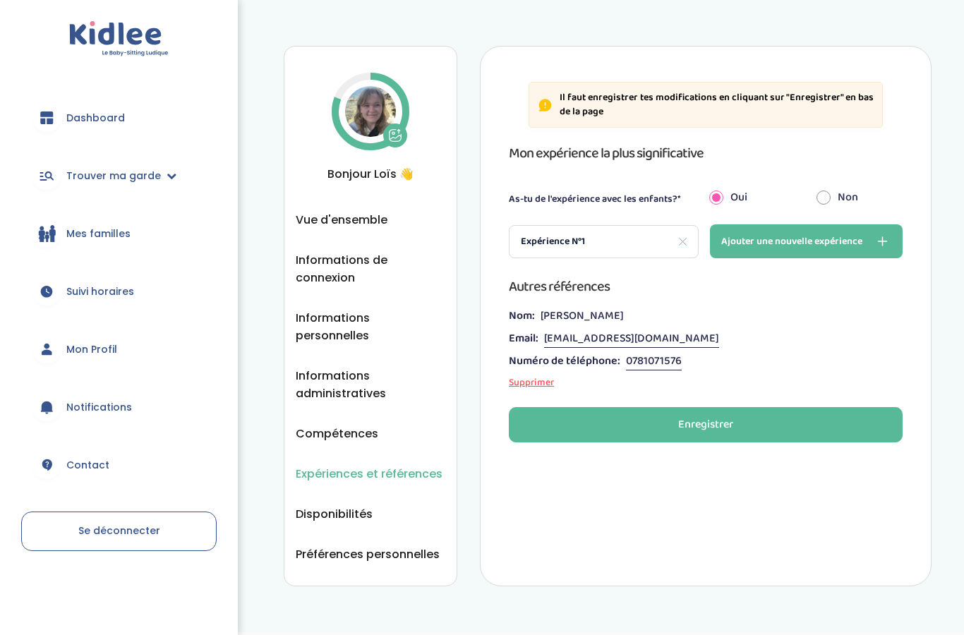
click at [559, 232] on div "Expérience N°1" at bounding box center [604, 241] width 190 height 33
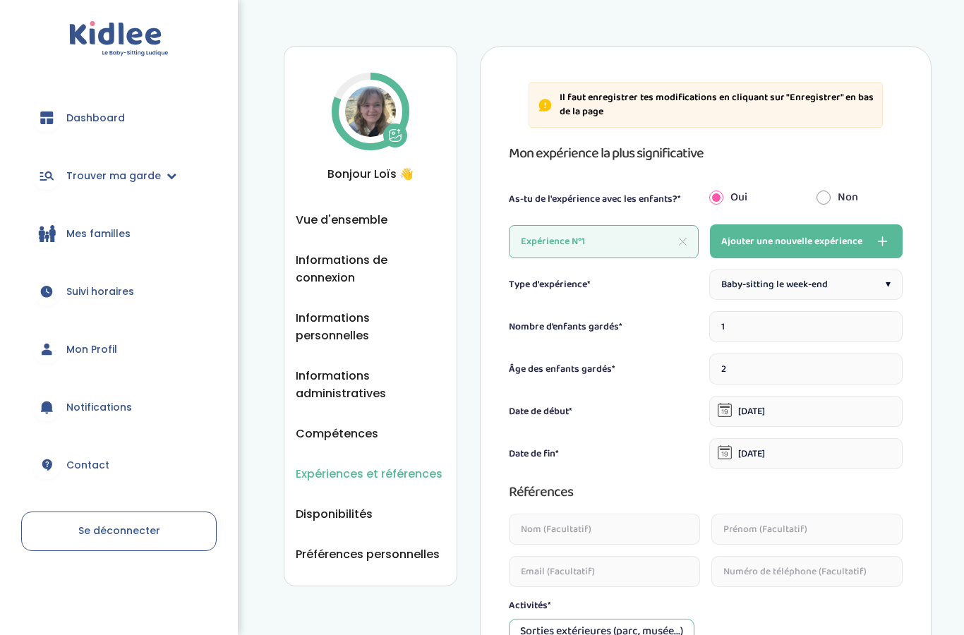
click at [124, 345] on link "Mon Profil" at bounding box center [119, 349] width 196 height 51
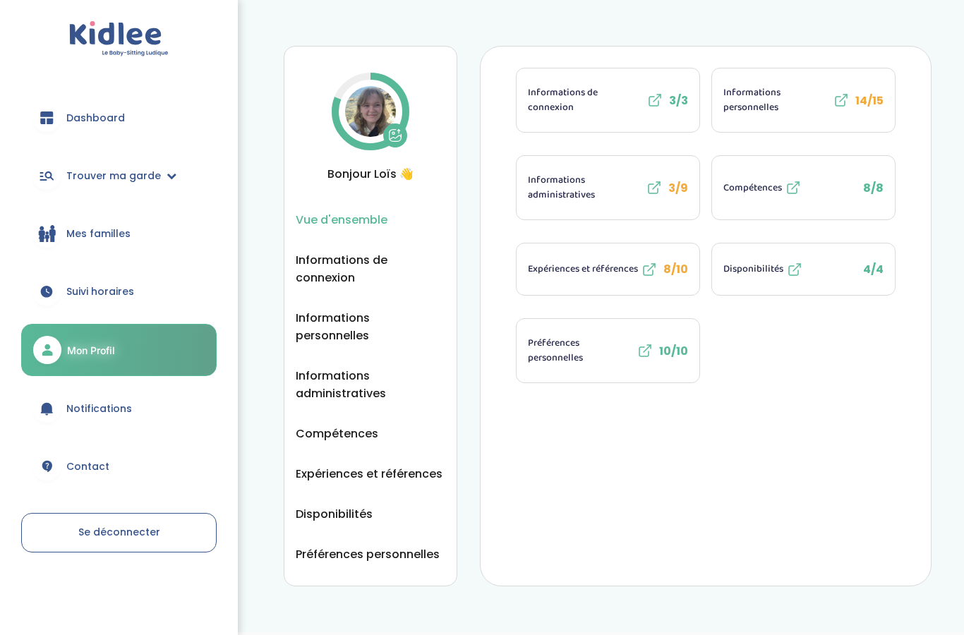
click at [67, 175] on span "Trouver ma garde" at bounding box center [113, 176] width 95 height 15
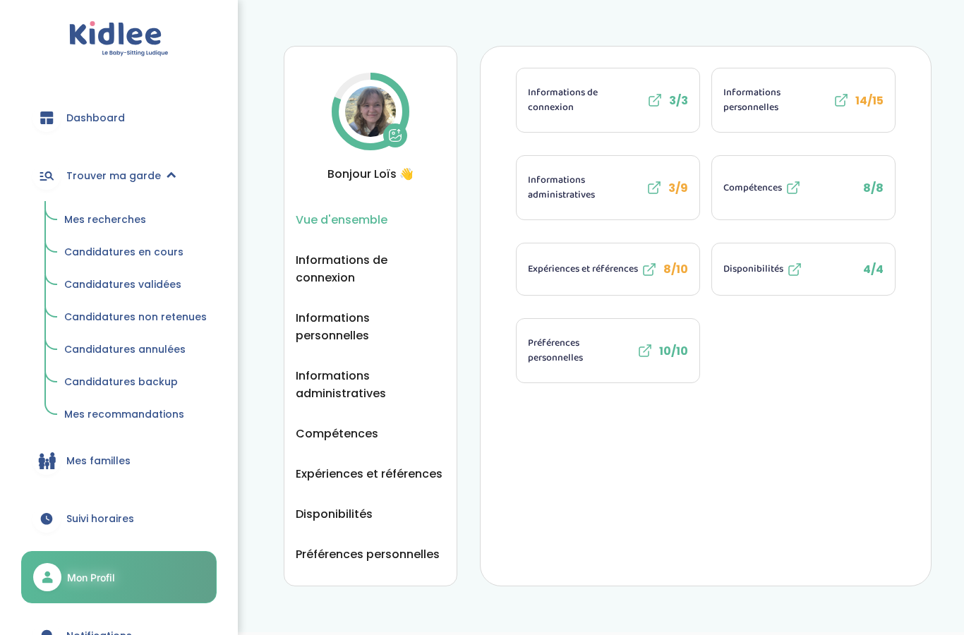
click at [77, 246] on span "Candidatures en cours" at bounding box center [123, 252] width 119 height 14
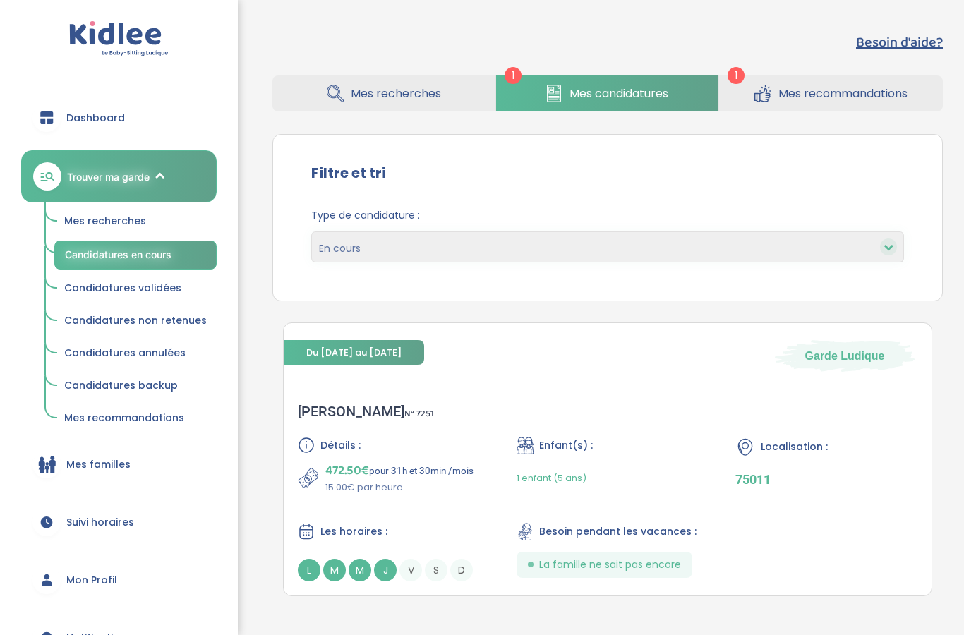
click at [812, 96] on span "Mes recommandations" at bounding box center [843, 94] width 129 height 18
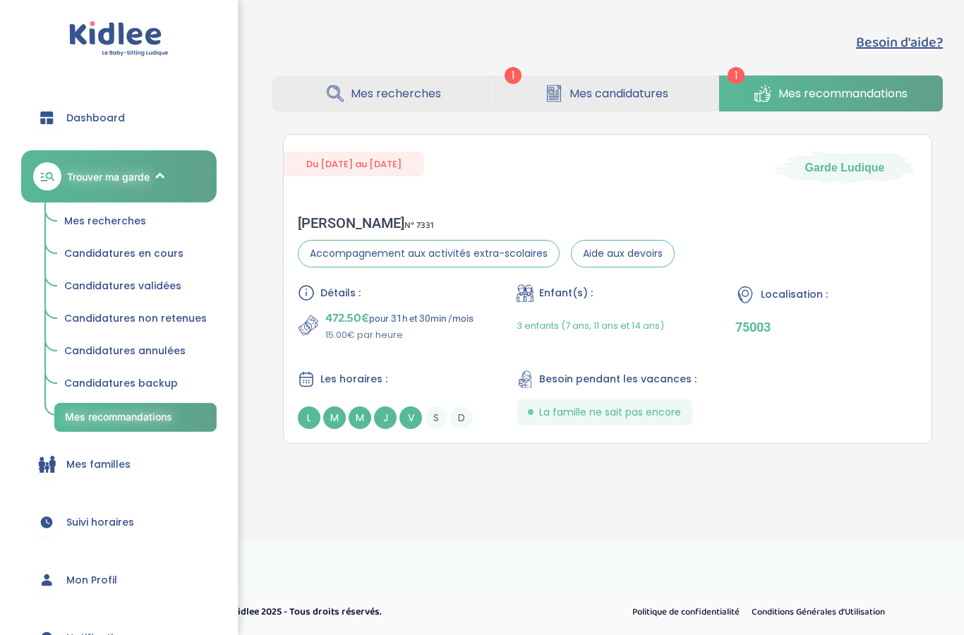
click at [328, 414] on span "M" at bounding box center [334, 418] width 23 height 23
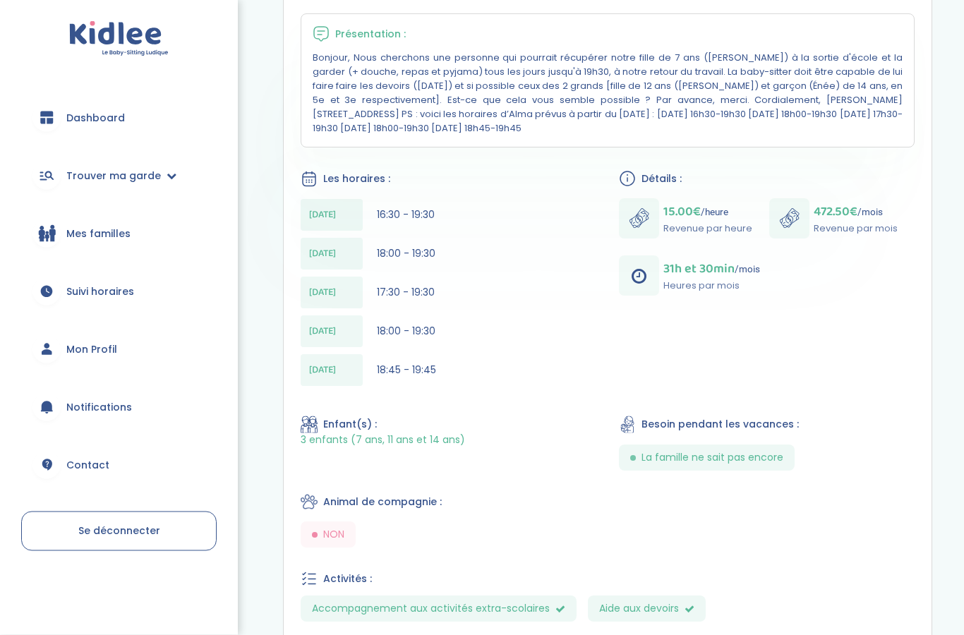
scroll to position [278, 0]
click at [436, 229] on div "[DATE] 16:30 - 19:30" at bounding box center [449, 215] width 296 height 32
click at [443, 231] on div "[DATE] 16:30 - 19:30" at bounding box center [449, 215] width 296 height 32
click at [454, 224] on div "[DATE] 16:30 - 19:30" at bounding box center [449, 215] width 296 height 32
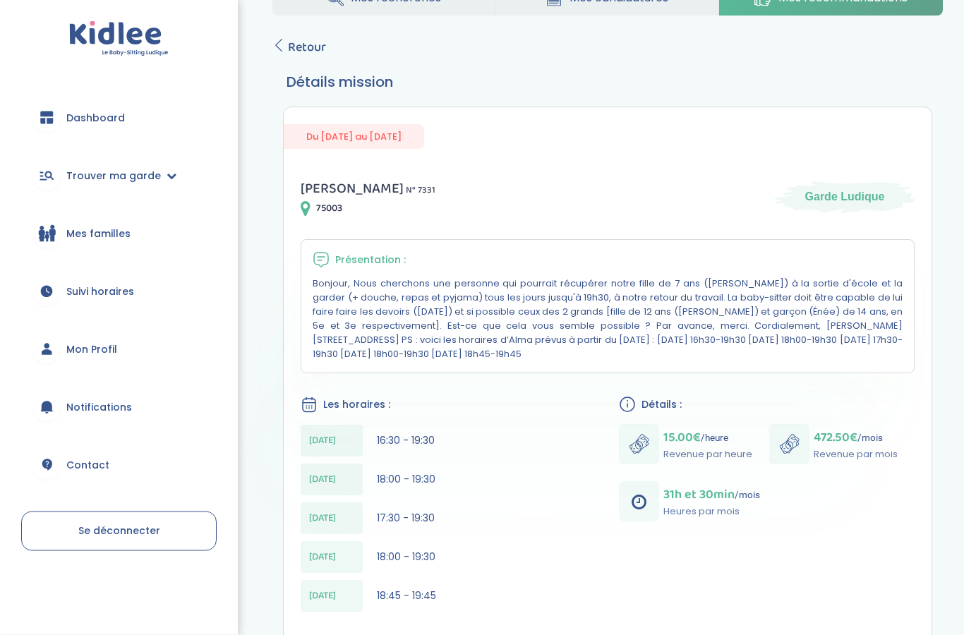
scroll to position [0, 0]
